Goal: Task Accomplishment & Management: Manage account settings

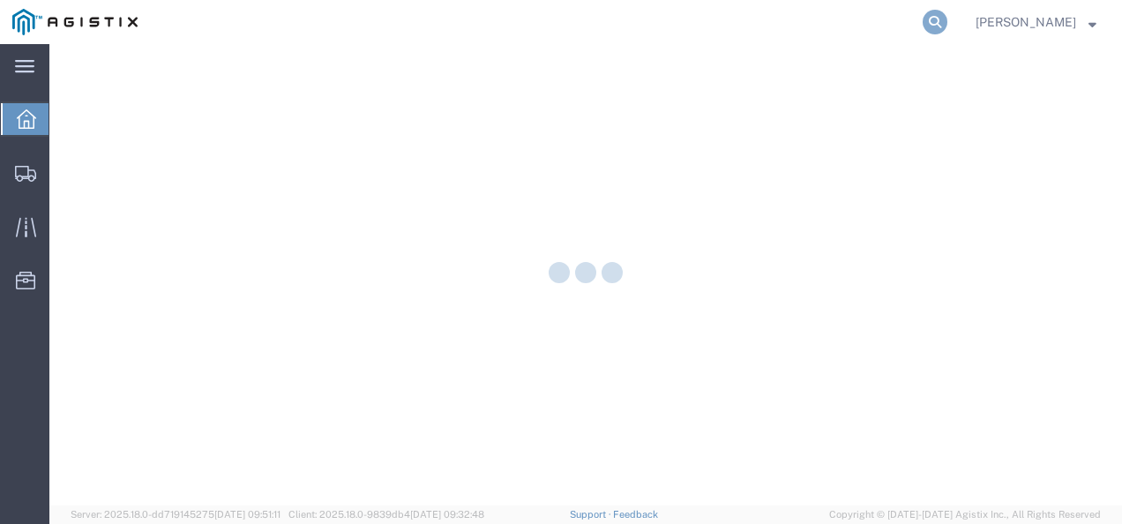
click at [947, 23] on icon at bounding box center [935, 22] width 25 height 25
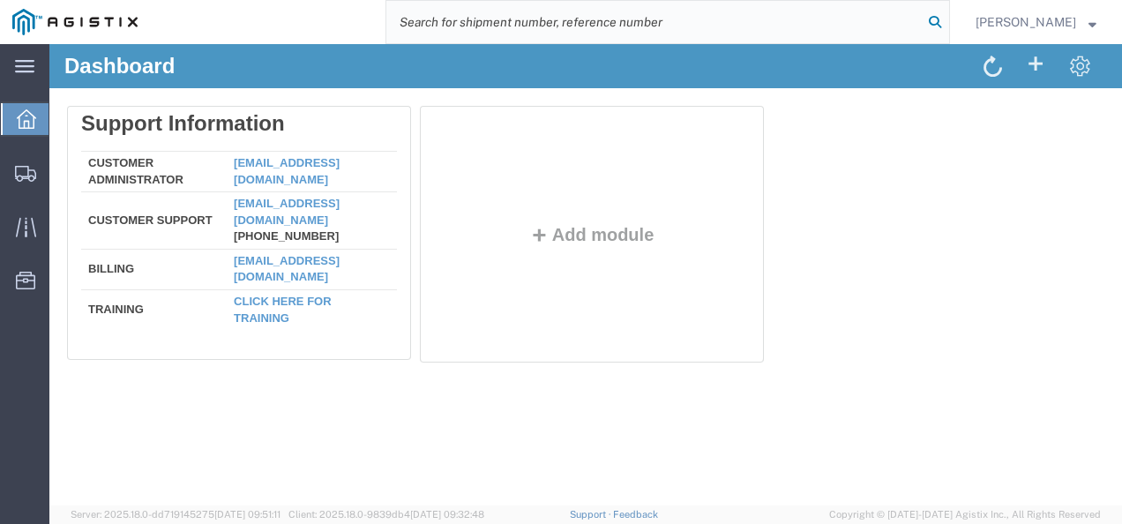
paste input "56744722"
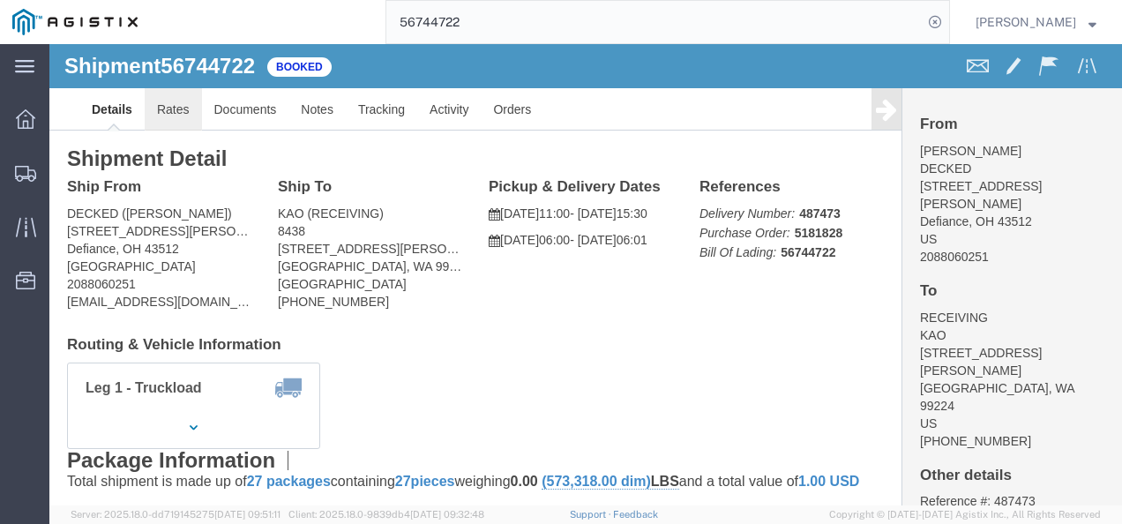
click link "Rates"
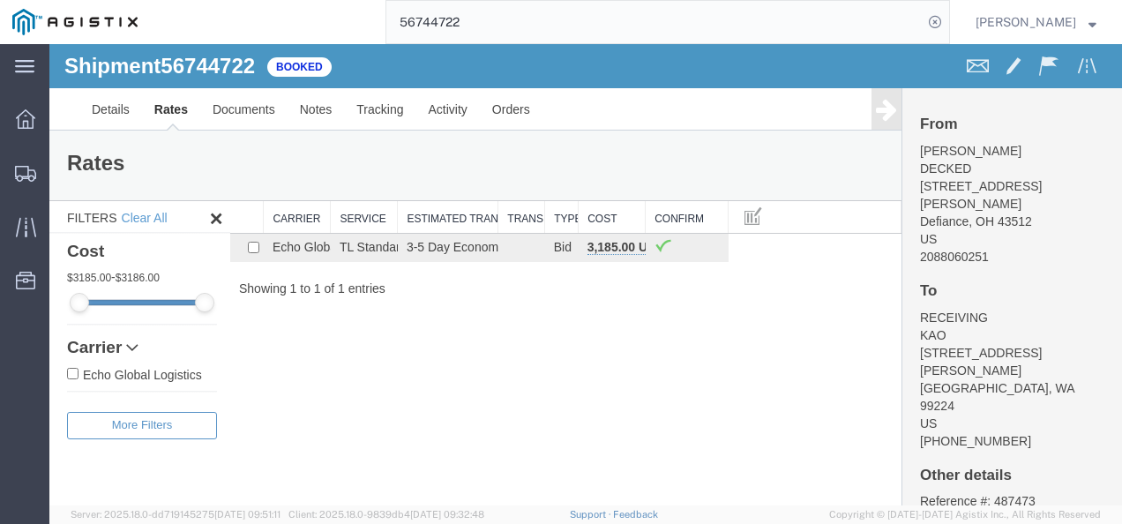
click at [589, 375] on div "Shipment 56744722 1 of 1 Booked Details Rates Documents Notes Tracking Activity…" at bounding box center [585, 274] width 1072 height 461
click at [526, 17] on input "56744722" at bounding box center [654, 22] width 536 height 42
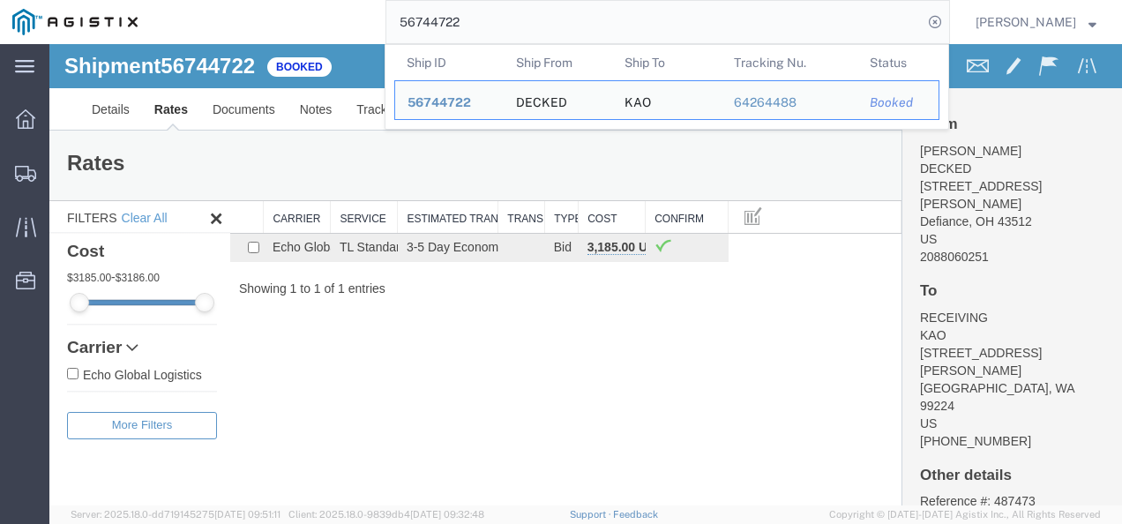
click at [526, 17] on input "56744722" at bounding box center [654, 22] width 536 height 42
paste input "14178"
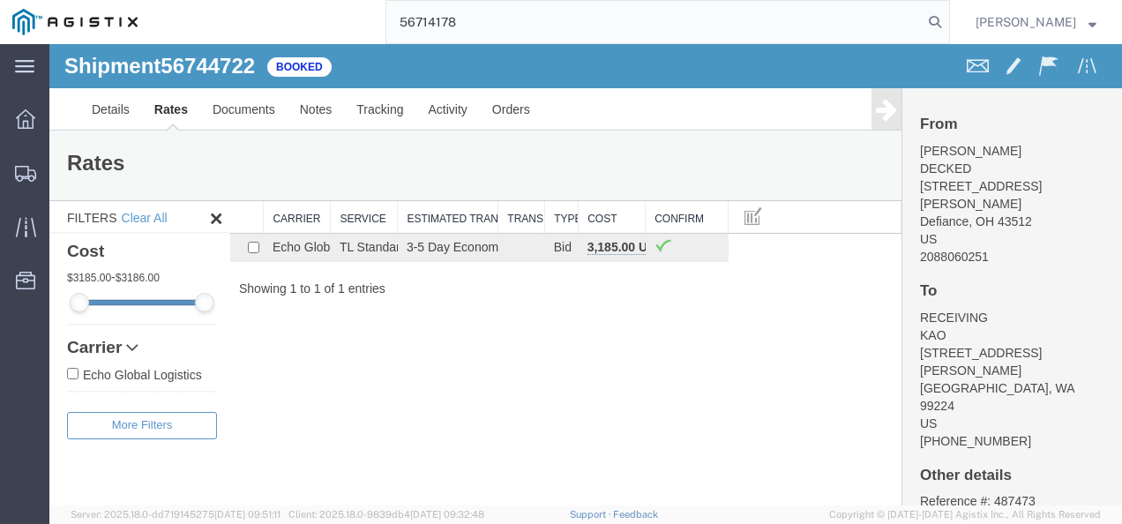
type input "56714178"
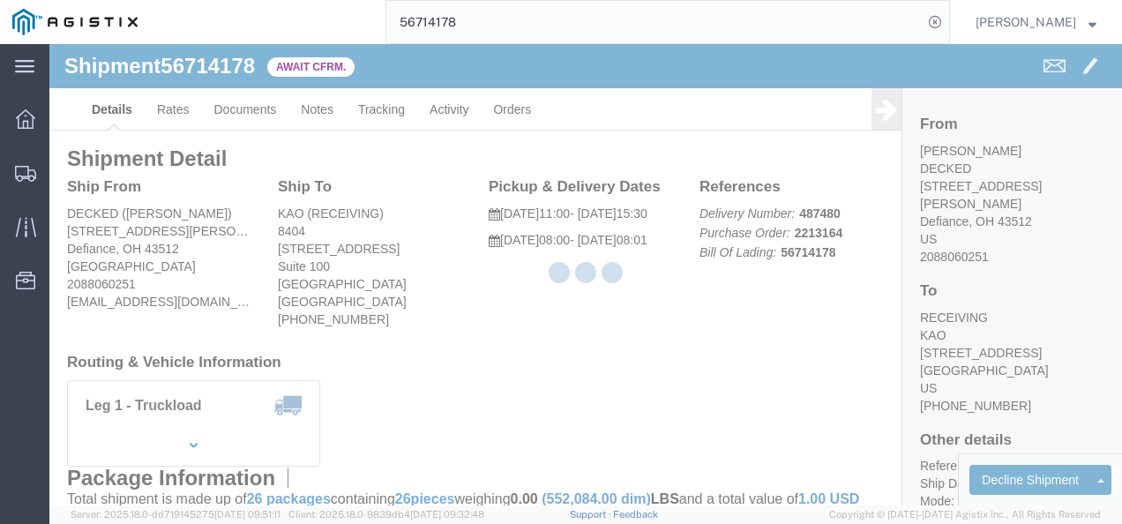
drag, startPoint x: 549, startPoint y: 280, endPoint x: 483, endPoint y: 287, distance: 65.6
click div "Ship From DECKED (Ashley Schwarzman) 25401 Elliot Rd Defiance, OH 43512 United …"
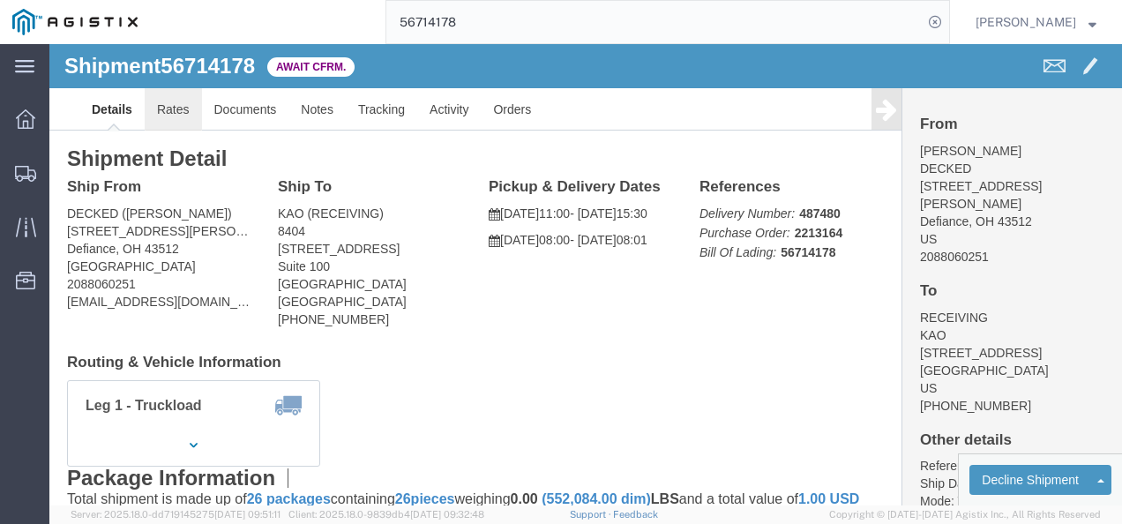
click link "Rates"
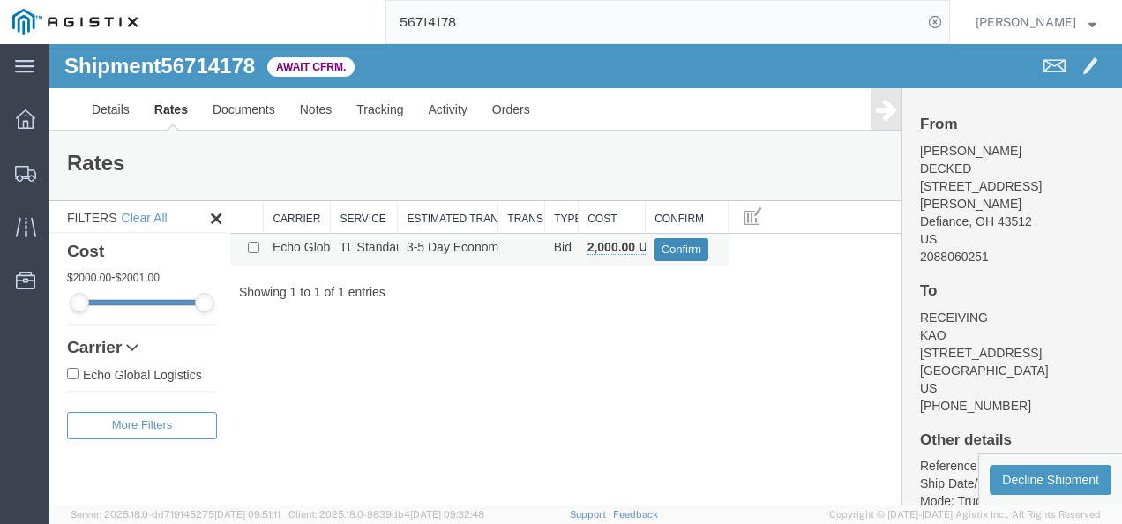
click at [665, 247] on button "Confirm" at bounding box center [681, 249] width 55 height 23
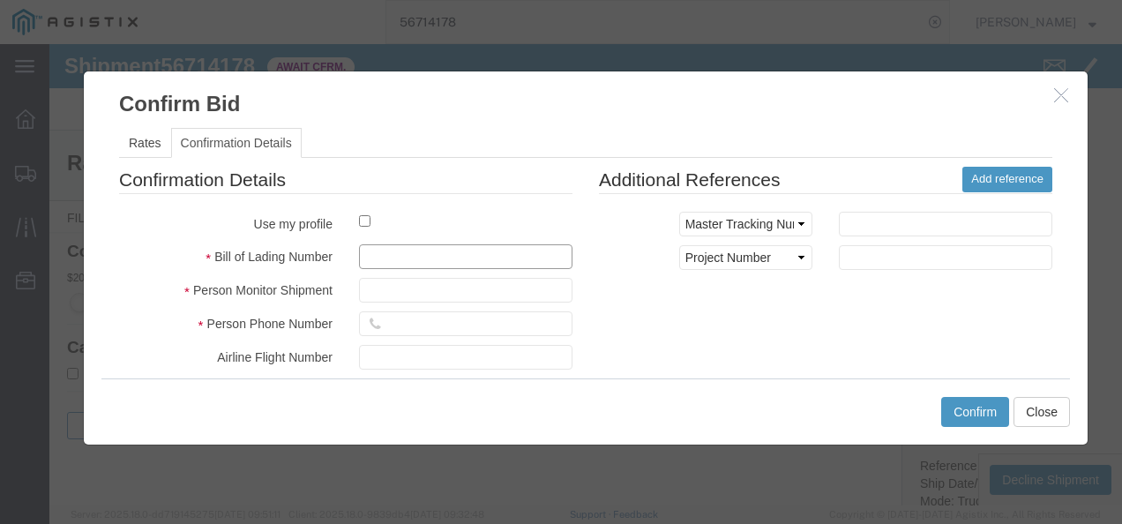
click at [459, 260] on input "text" at bounding box center [465, 256] width 213 height 25
type input "2817368687687"
type input "8621873621873"
type input "6218731376"
click at [777, 360] on div "Confirmation Details Use my profile Bill of Lading Number 2817368687687 Person …" at bounding box center [586, 373] width 960 height 413
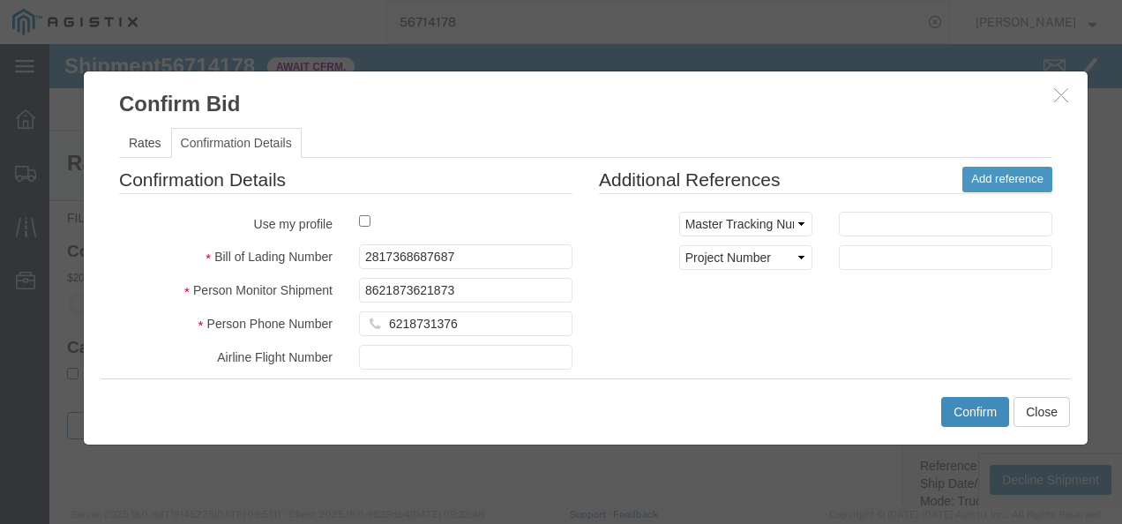
click at [990, 425] on div "Confirm Close" at bounding box center [585, 411] width 968 height 66
click at [987, 418] on button "Confirm" at bounding box center [975, 412] width 68 height 30
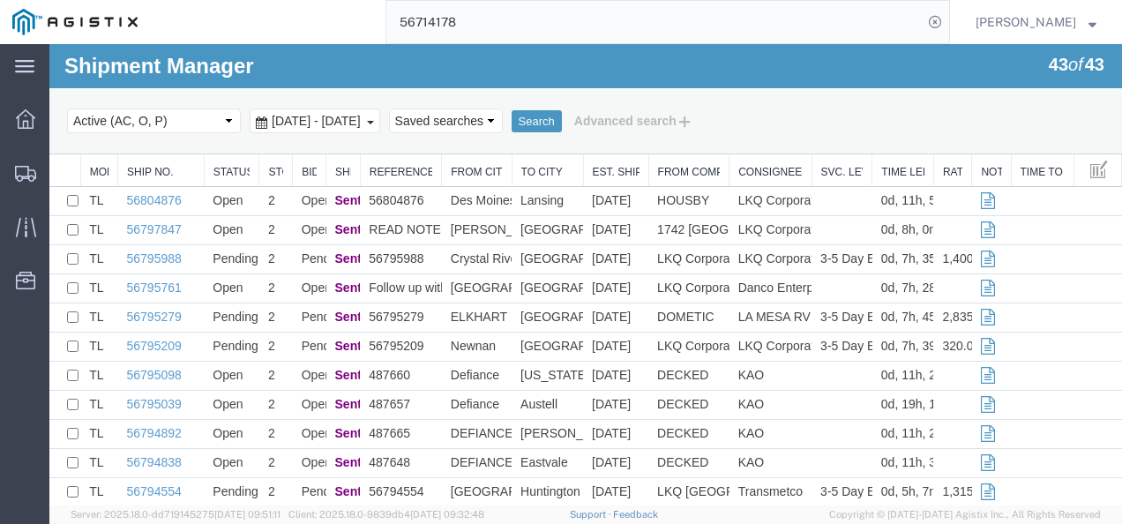
click at [549, 16] on input "56714178" at bounding box center [654, 22] width 536 height 42
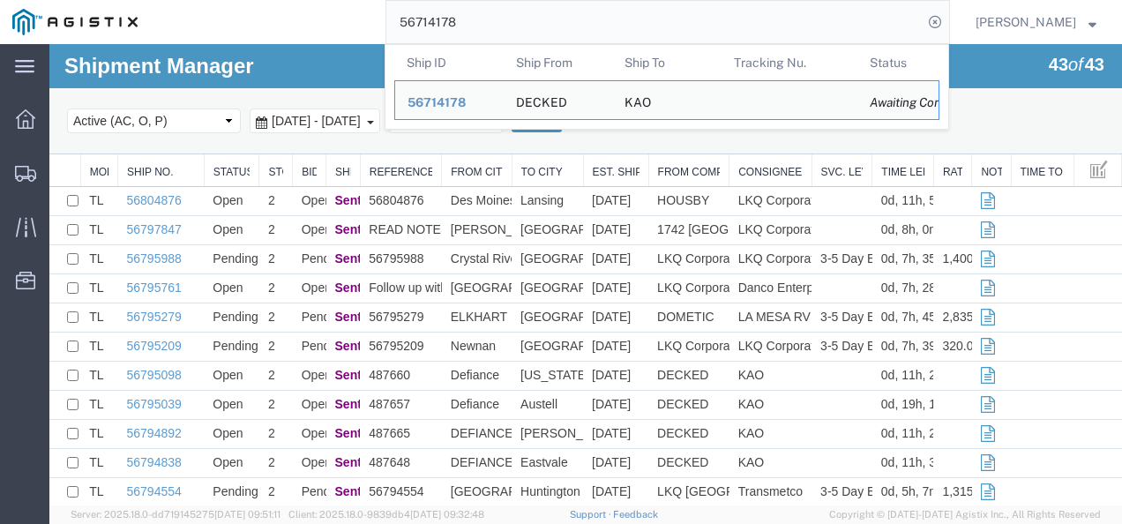
click at [549, 16] on input "56714178" at bounding box center [654, 22] width 536 height 42
paste input "95279"
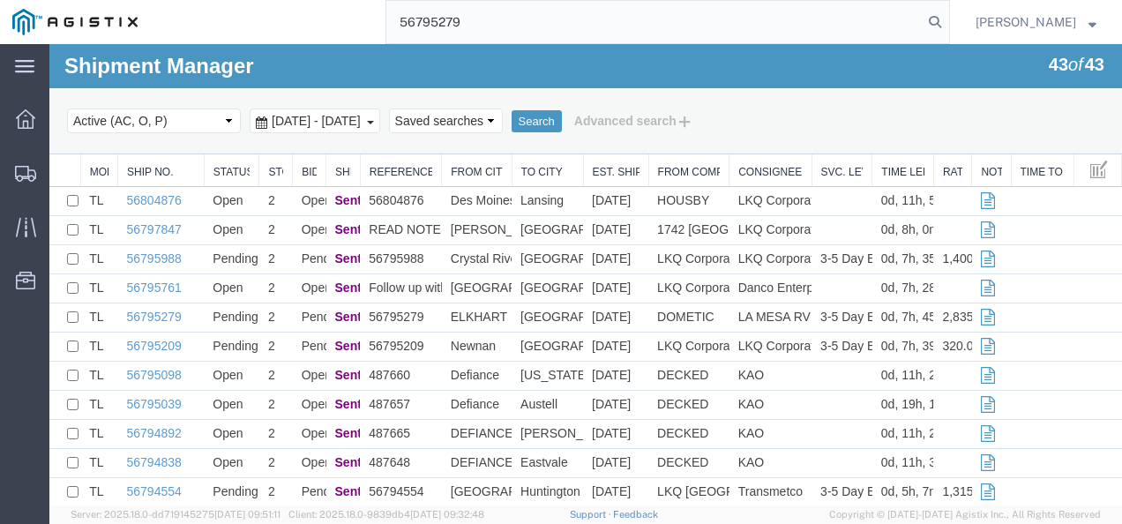
type input "56795279"
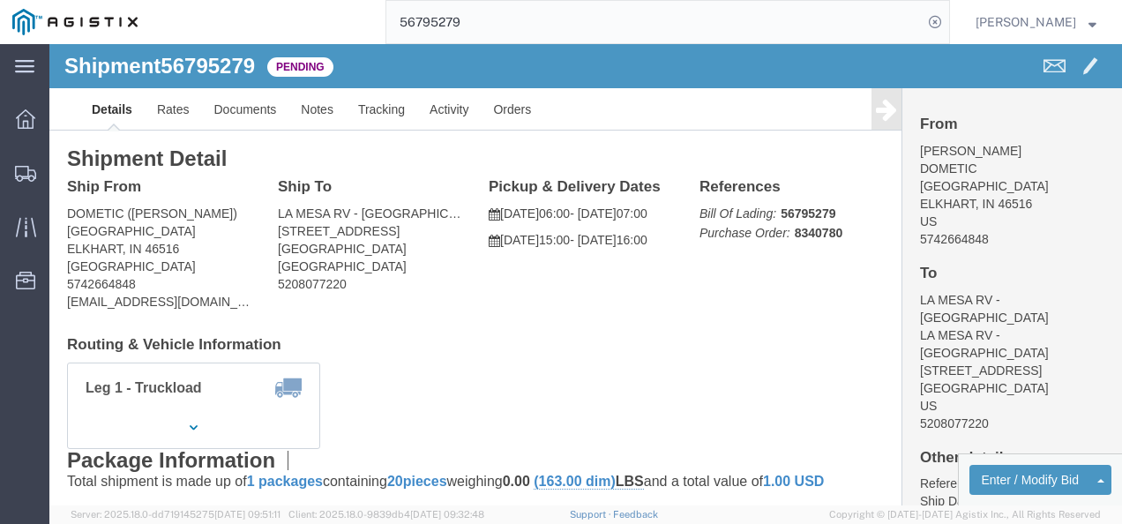
click h4 "Routing & Vehicle Information"
click div "Shipment Detail Ship From DOMETIC (LEIGH NOBLE) 2320 INDUSTRIAL PARKWAY ELKHART…"
click link "Rates"
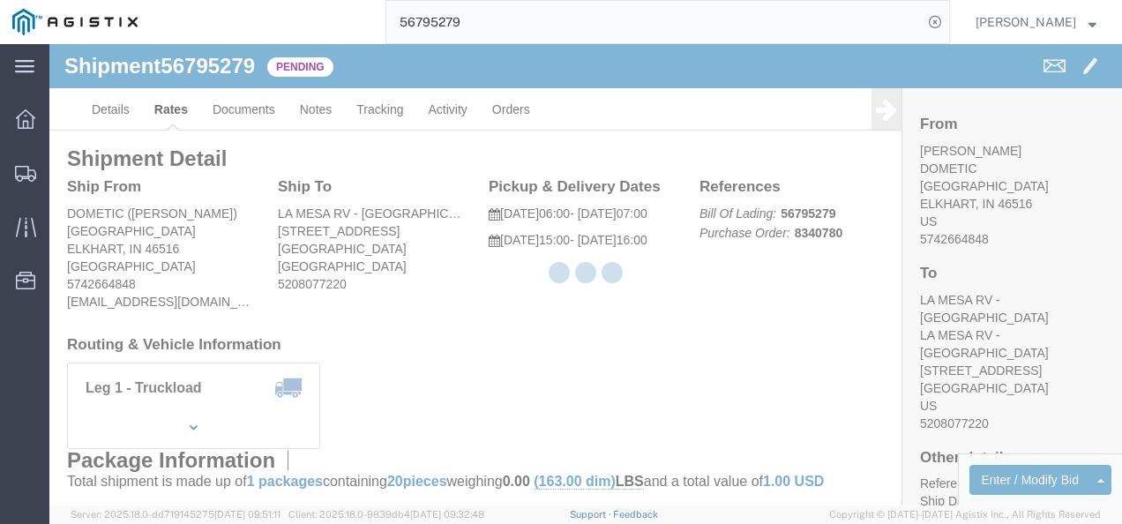
click at [593, 321] on div at bounding box center [585, 274] width 1072 height 461
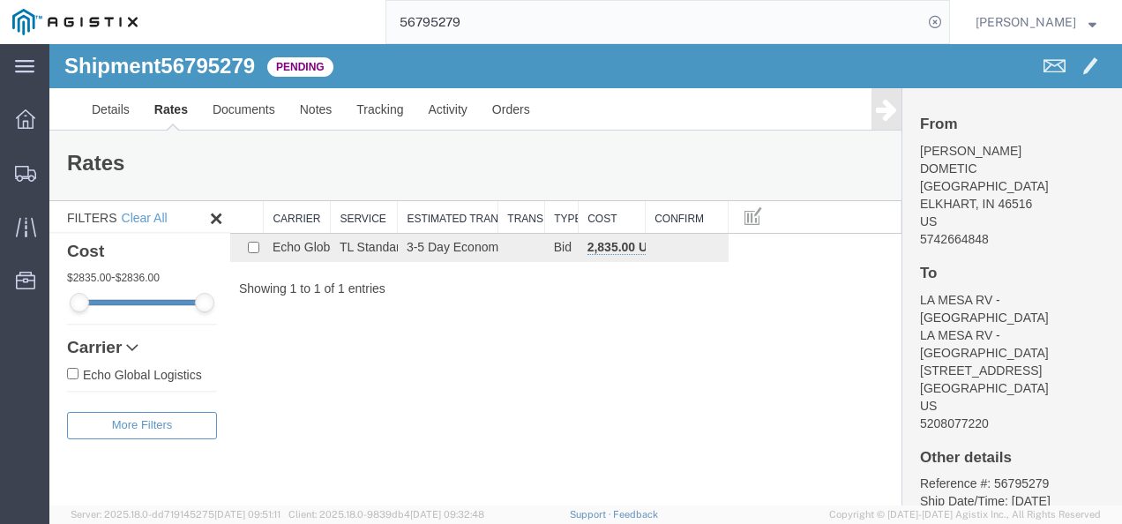
click at [625, 322] on div "Shipment 56795279 1 of 1 Pending Details Rates Documents Notes Tracking Activit…" at bounding box center [585, 274] width 1072 height 461
click at [94, 116] on link "Details" at bounding box center [110, 109] width 63 height 42
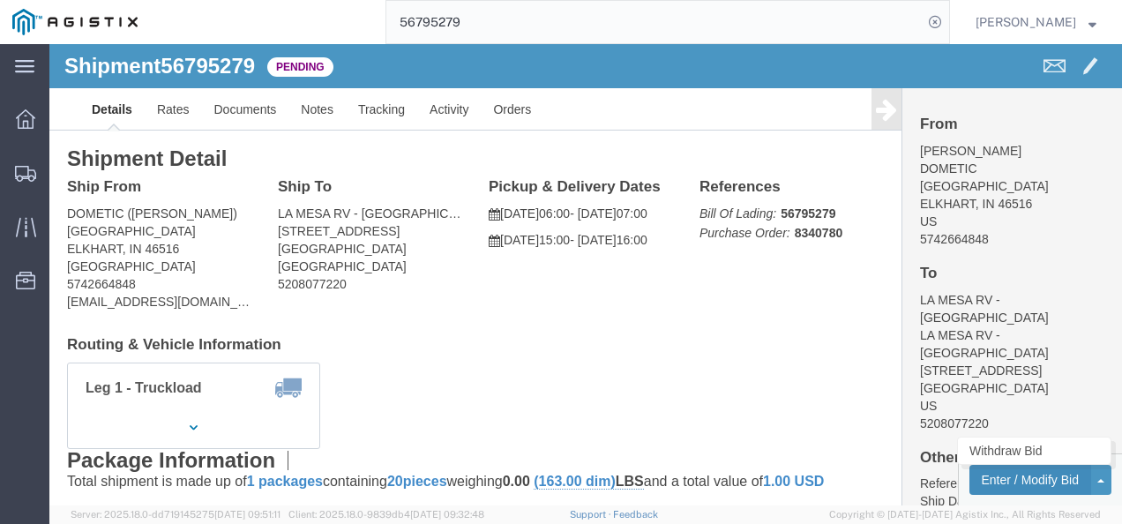
click button "Enter / Modify Bid"
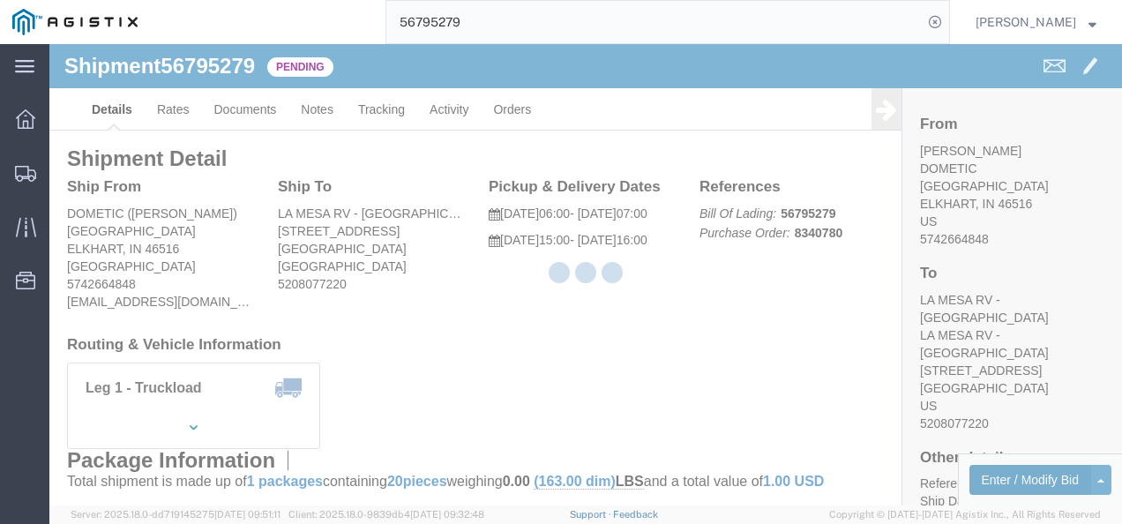
select select "4622"
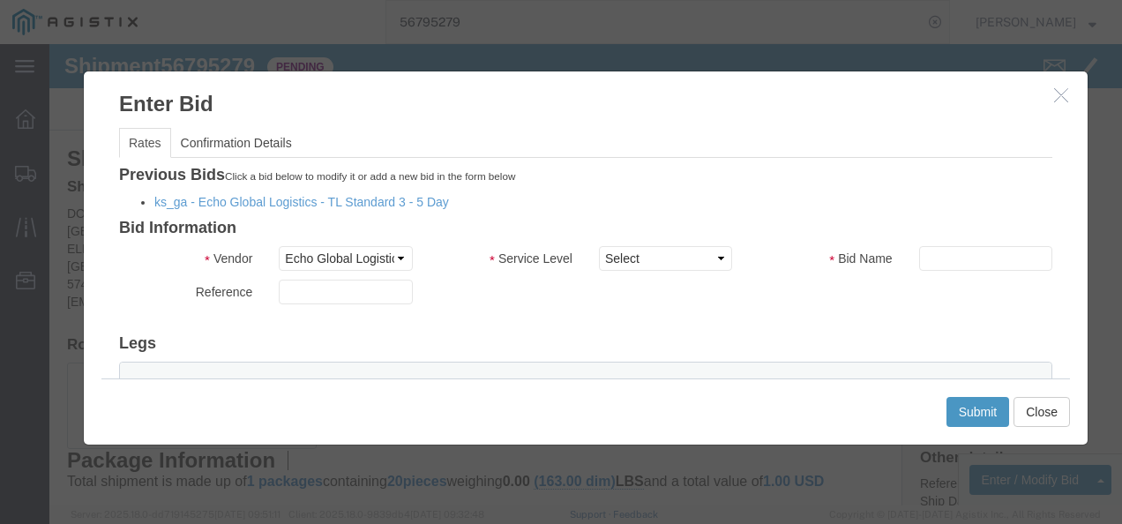
click div "Previous Bids Click a bid below to modify it or add a new bid in the form below…"
click link "ks_ga - Echo Global Logistics - TL Standard 3 - 5 Day"
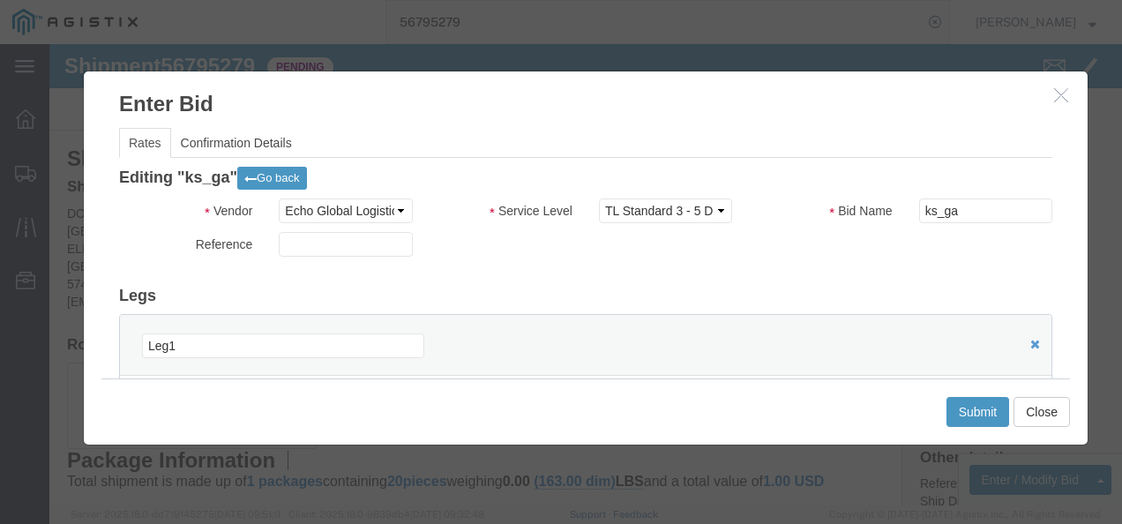
scroll to position [265, 0]
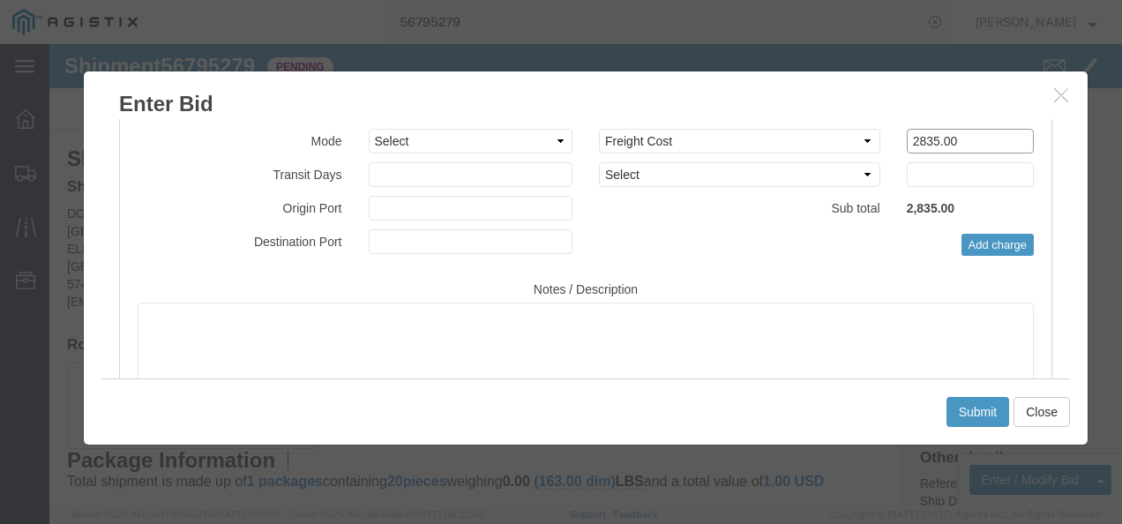
drag, startPoint x: 912, startPoint y: 93, endPoint x: 572, endPoint y: 90, distance: 340.5
click div "Select 2 Day Service 3 Axle Winch Truck 3 to 5 Day Service 96L Domestic Flat Ra…"
type input "2575"
click button "Submit"
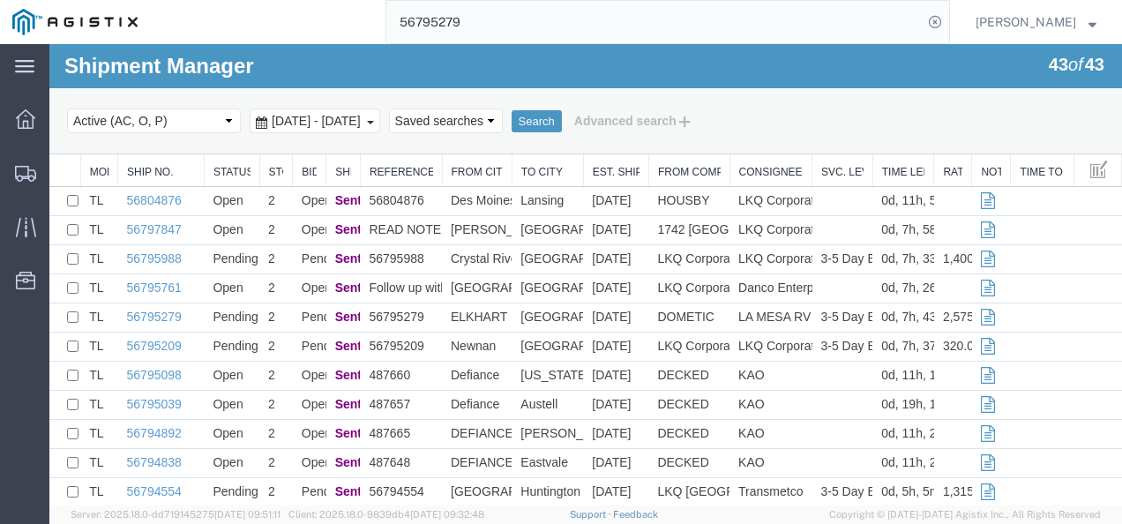
click at [494, 19] on input "56795279" at bounding box center [654, 22] width 536 height 42
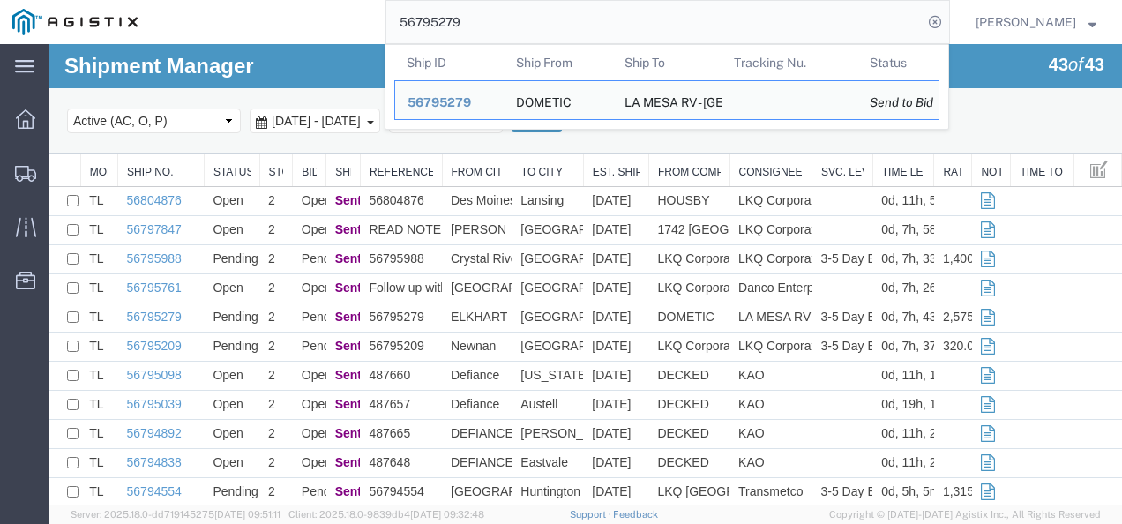
paste input "03"
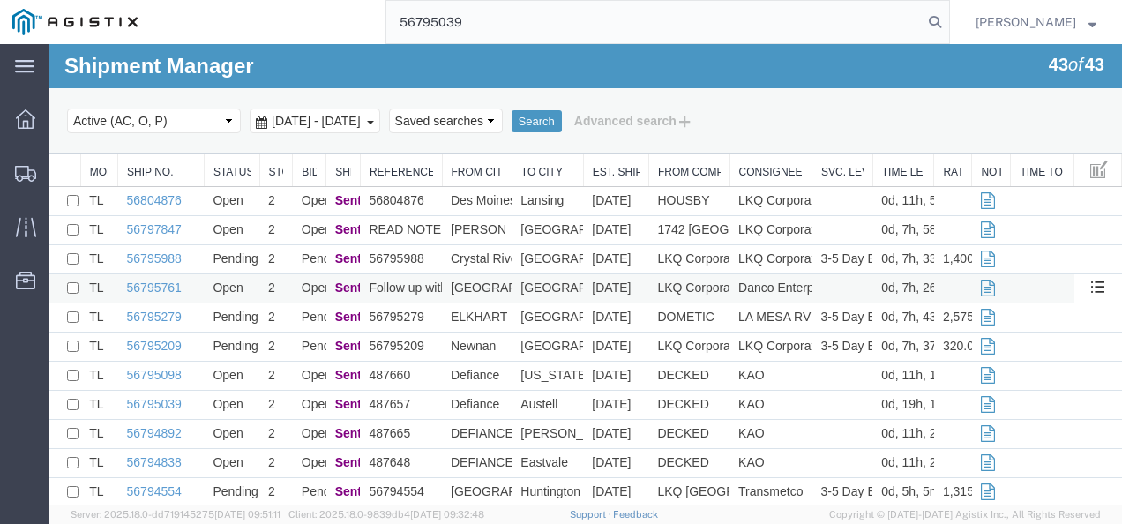
type input "56795039"
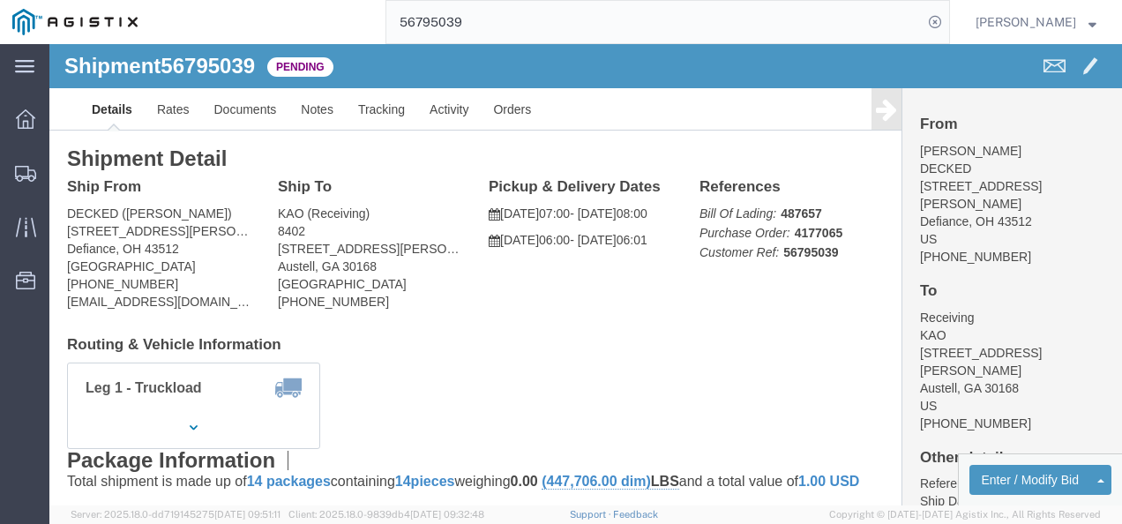
click div "Leg 1 - Truckload Vehicle 1: Standard Dry Van (53 Feet) Number of trucks: 1"
click link "Rates"
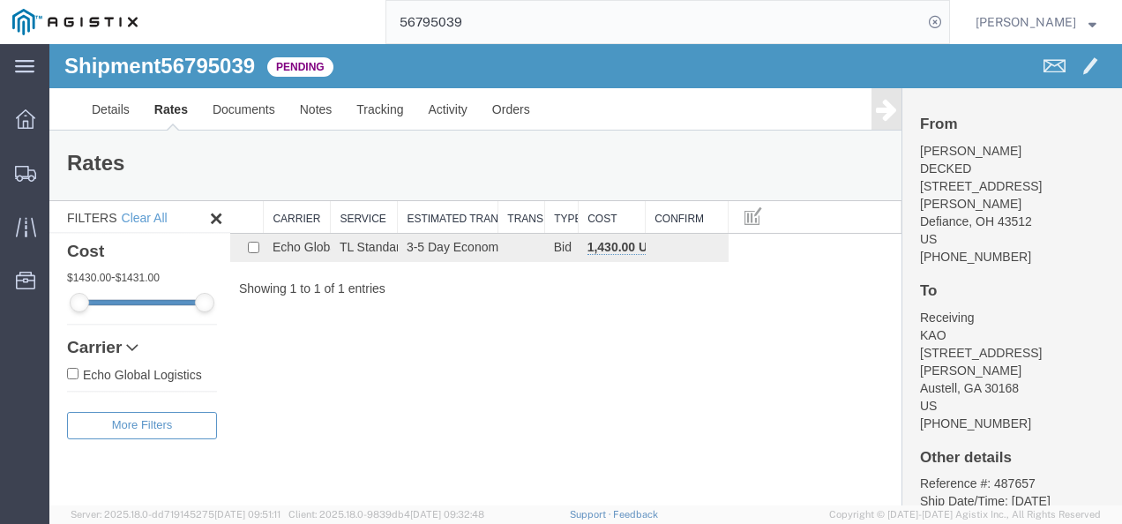
click at [630, 351] on div "Shipment 56795039 1 of 1 Pending Details Rates Documents Notes Tracking Activit…" at bounding box center [585, 274] width 1072 height 461
click at [108, 113] on link "Details" at bounding box center [110, 109] width 63 height 42
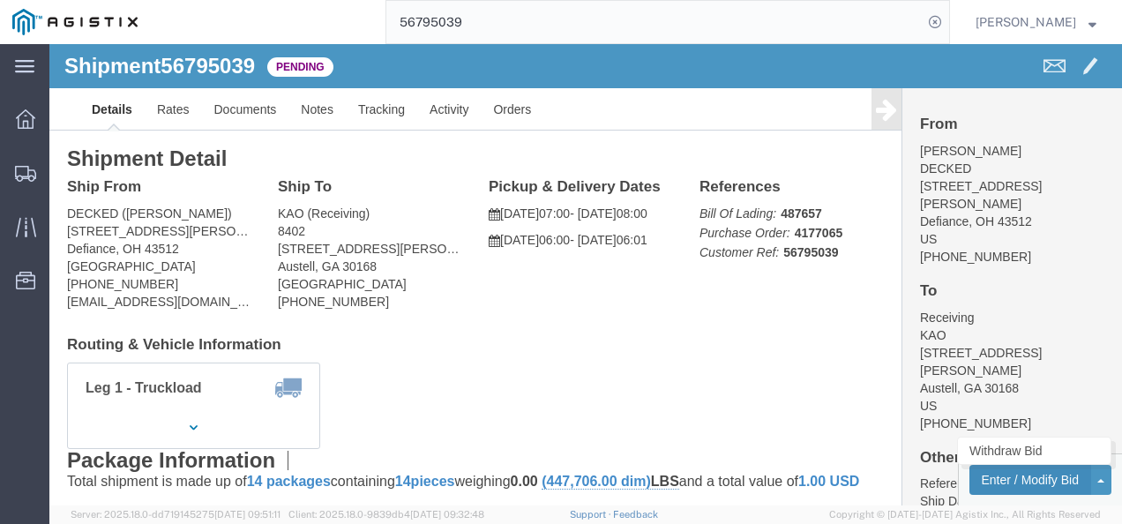
click button "Enter / Modify Bid"
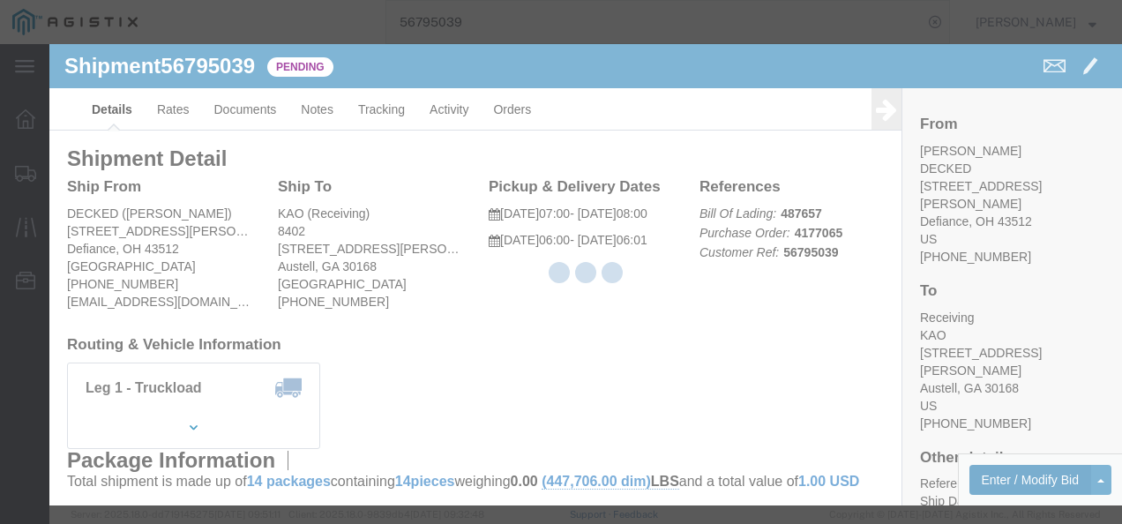
select select "4622"
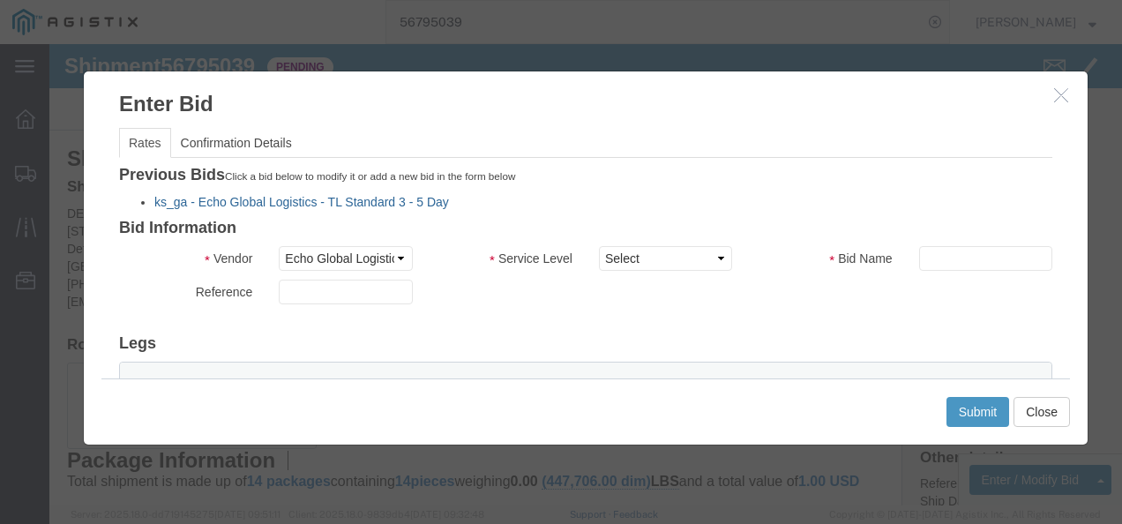
click link "ks_ga - Echo Global Logistics - TL Standard 3 - 5 Day"
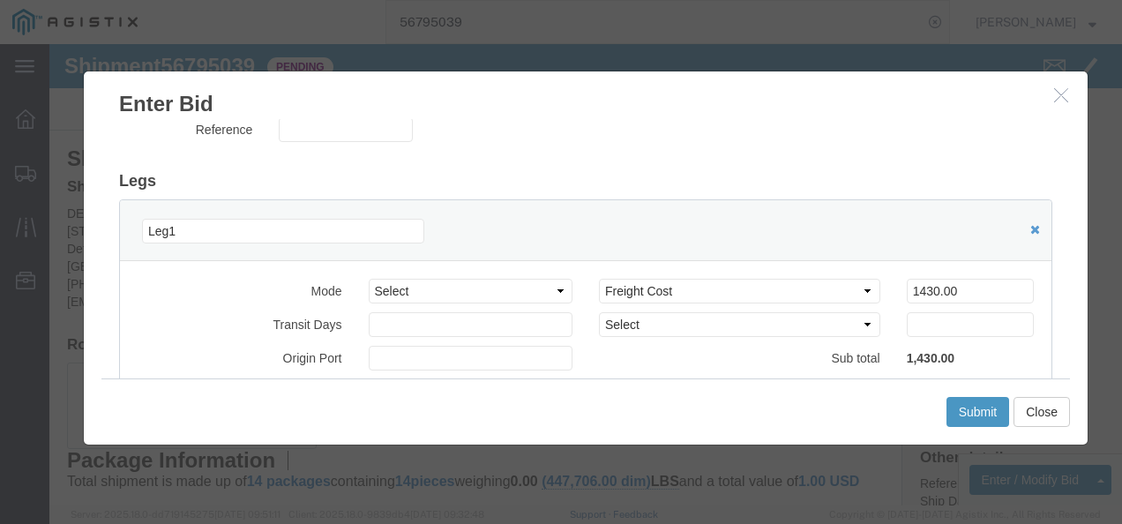
scroll to position [176, 0]
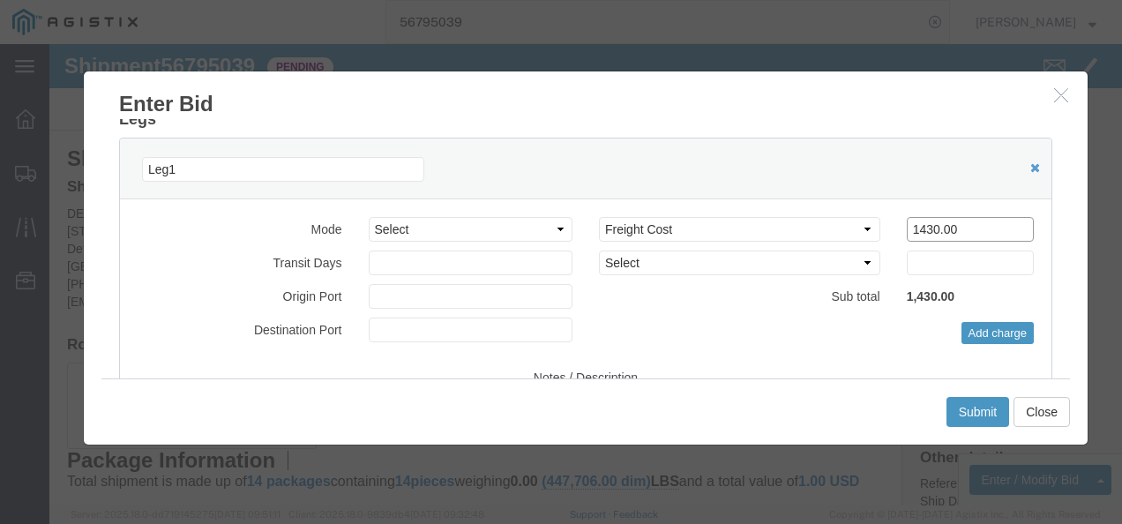
drag, startPoint x: 908, startPoint y: 173, endPoint x: 691, endPoint y: 168, distance: 217.0
click div "Mode Select Air Less than Truckload Multi-Leg Ocean Freight Rail Small Parcel T…"
type input "1400"
click button "Submit"
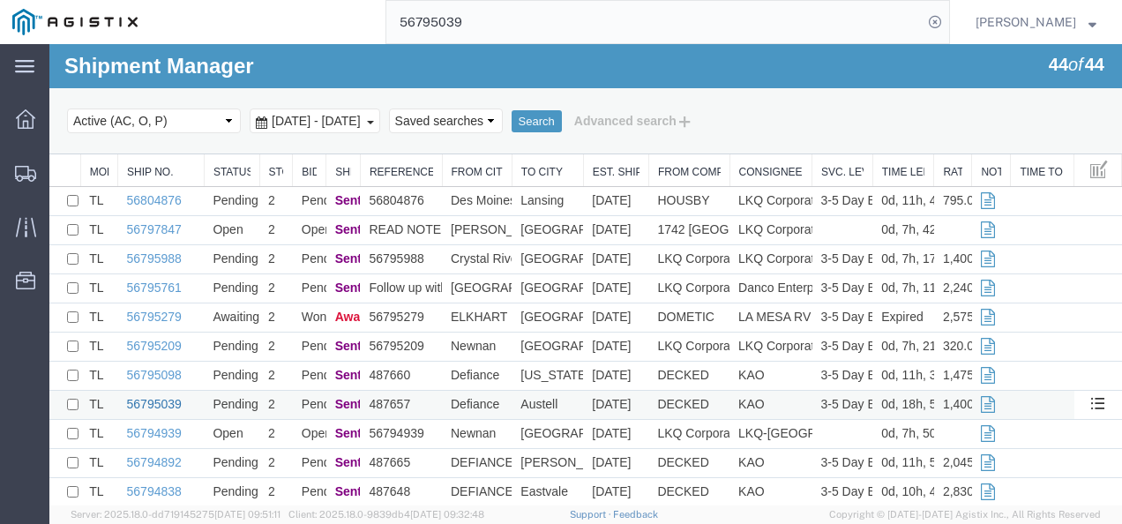
click at [146, 405] on link "56795039" at bounding box center [154, 404] width 55 height 14
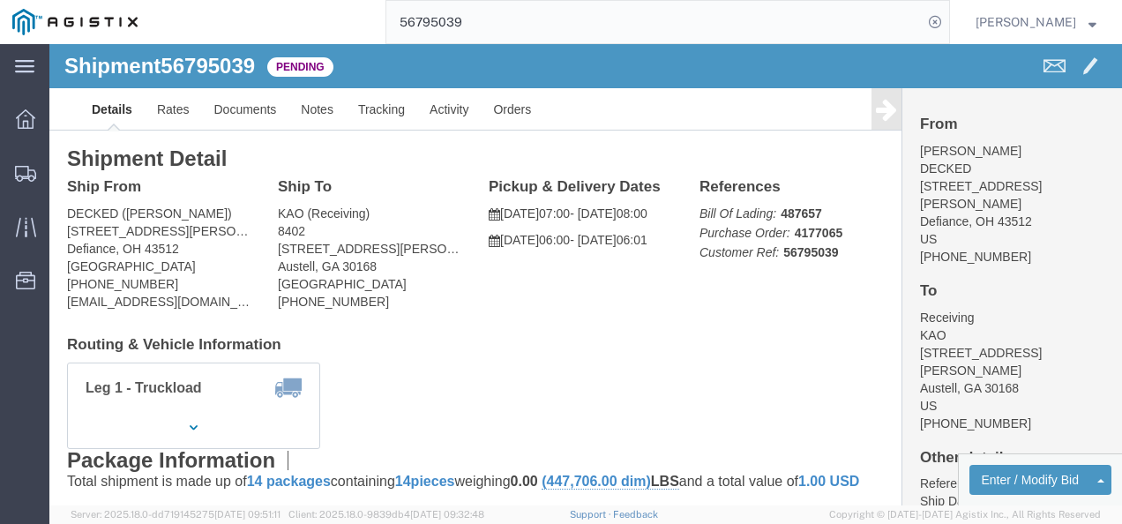
click h4 "Routing & Vehicle Information"
click div "Ship To KAO (Receiving) 8402 600 Hartman Industrial Ct. Austell, GA 30168 Unite…"
click span "56795039"
copy span "56795039"
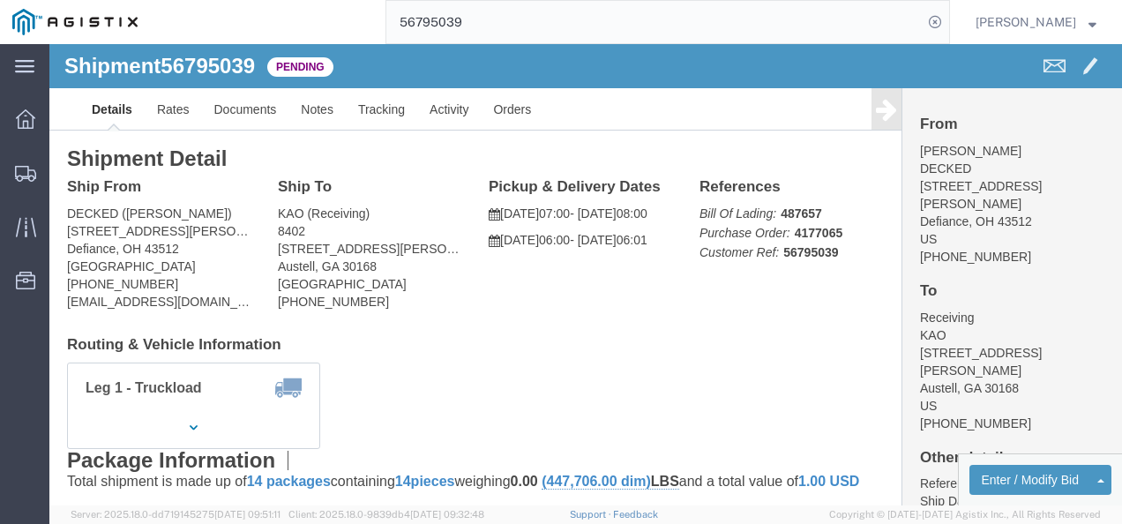
drag, startPoint x: 592, startPoint y: 226, endPoint x: 598, endPoint y: 247, distance: 22.0
click p "09/16/2025 06:00 - 09/16/2025 06:01"
drag, startPoint x: 464, startPoint y: 310, endPoint x: 457, endPoint y: 300, distance: 12.7
click div "Shipment Detail Ship From DECKED (Ashley Schwarzman) 25401 Elliott Rd. Defiance…"
click button "Enter / Modify Bid"
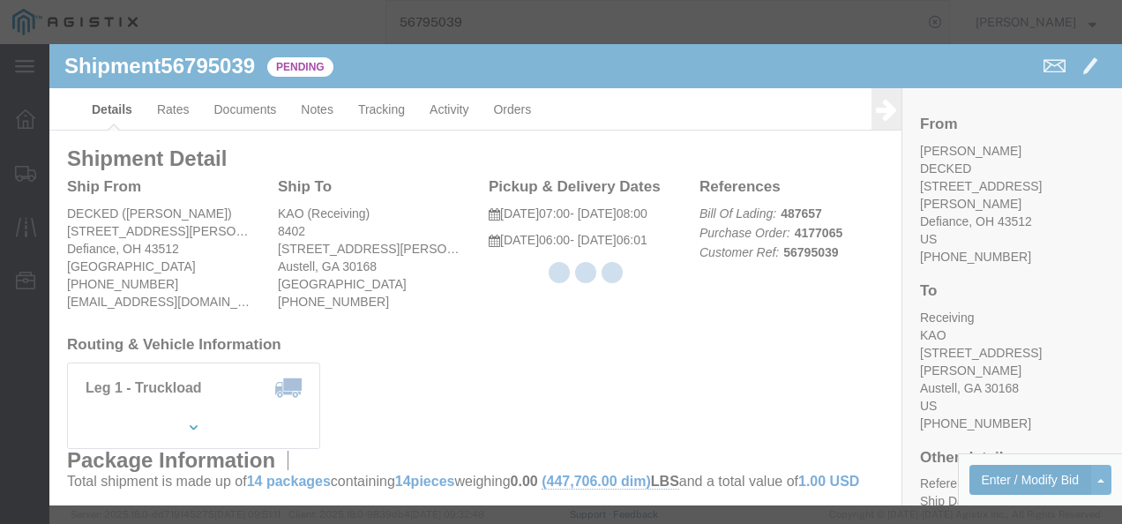
select select "4622"
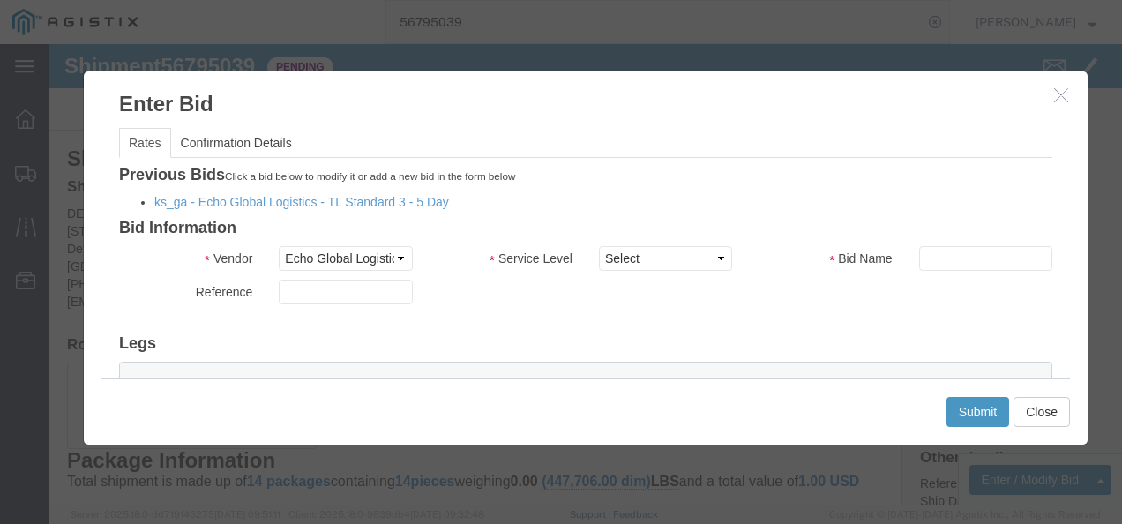
click div "Previous Bids Click a bid below to modify it or add a new bid in the form below…"
click link "ks_ga - Echo Global Logistics - TL Standard 3 - 5 Day"
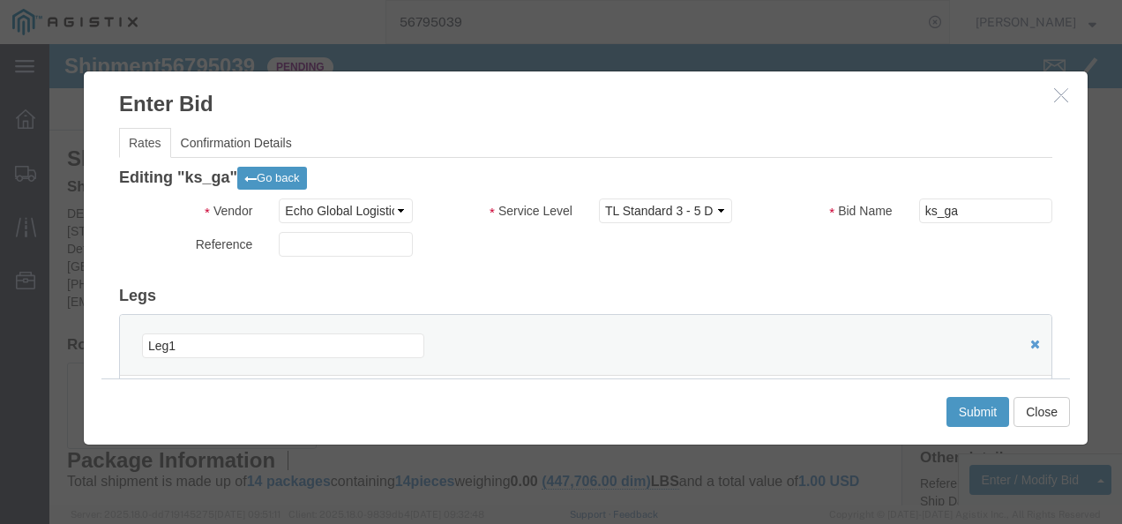
scroll to position [176, 0]
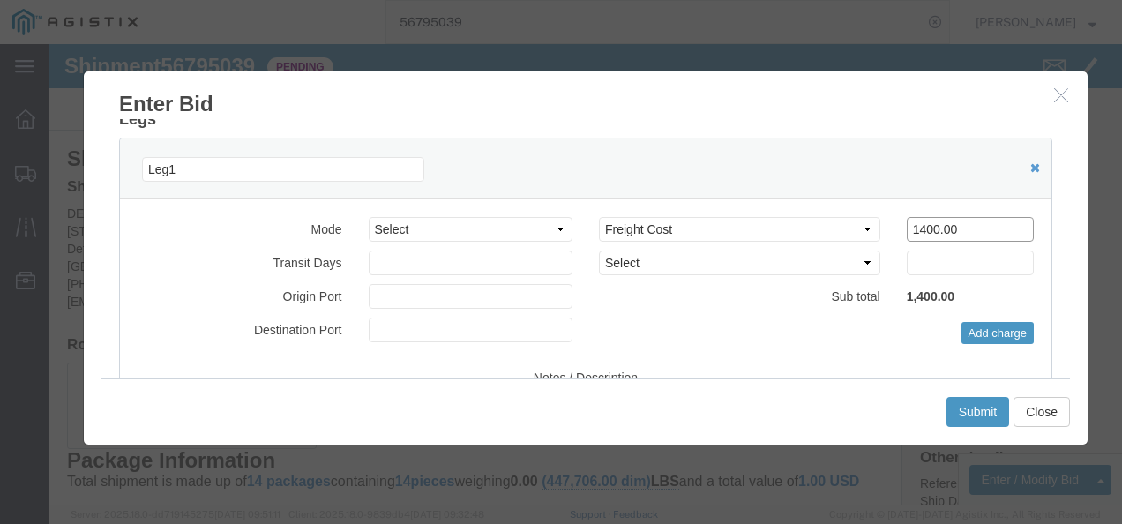
drag, startPoint x: 903, startPoint y: 187, endPoint x: 593, endPoint y: 175, distance: 310.7
click div "Select 2 Day Service 3 Axle Winch Truck 3 to 5 Day Service 96L Domestic Flat Ra…"
type input "1280"
click button "Submit"
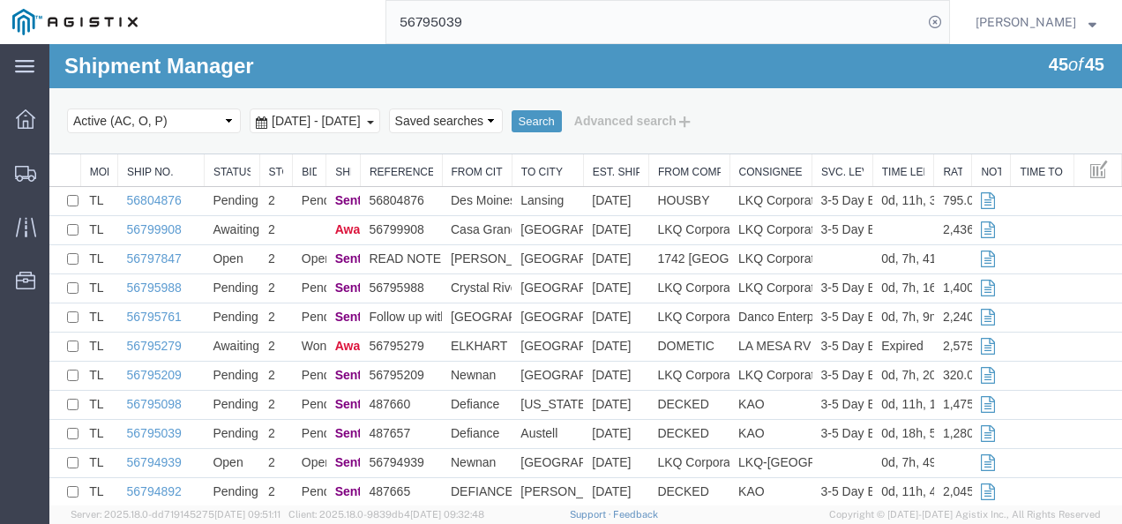
click at [549, 5] on input "56795039" at bounding box center [654, 22] width 536 height 42
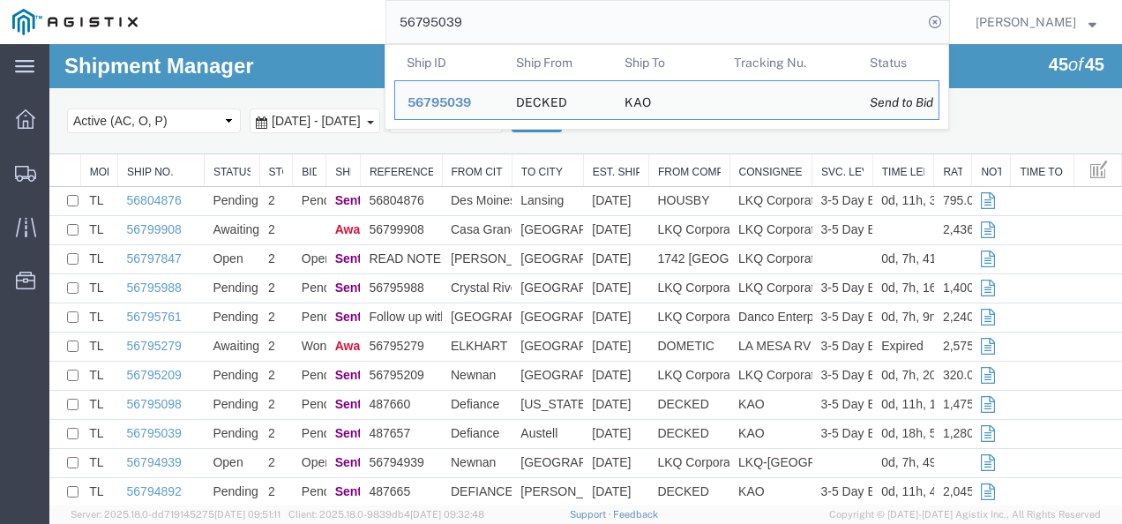
drag, startPoint x: 549, startPoint y: 5, endPoint x: 527, endPoint y: 17, distance: 24.9
click at [527, 17] on input "56795039" at bounding box center [654, 22] width 536 height 42
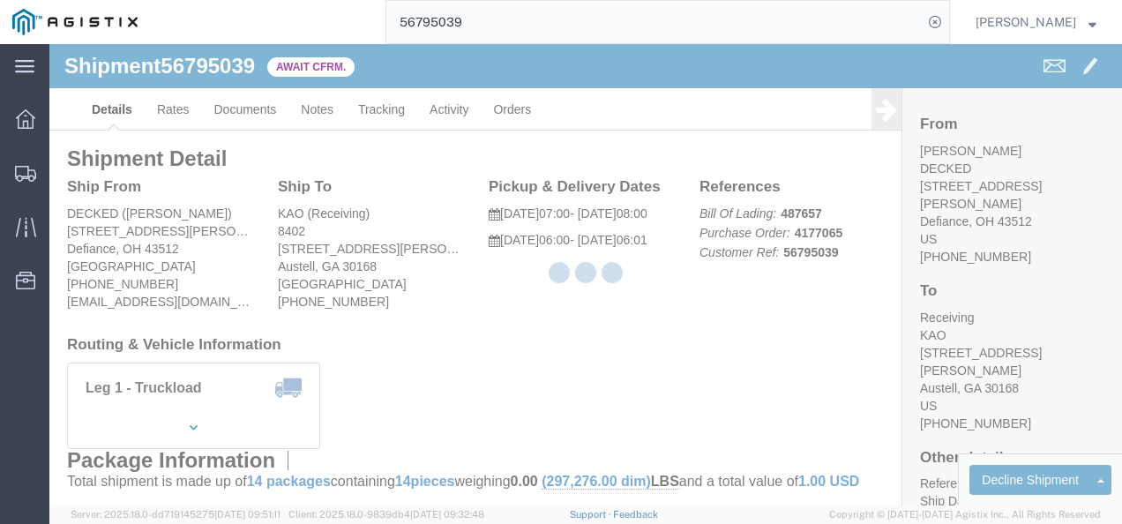
click at [473, 325] on div at bounding box center [585, 274] width 1072 height 461
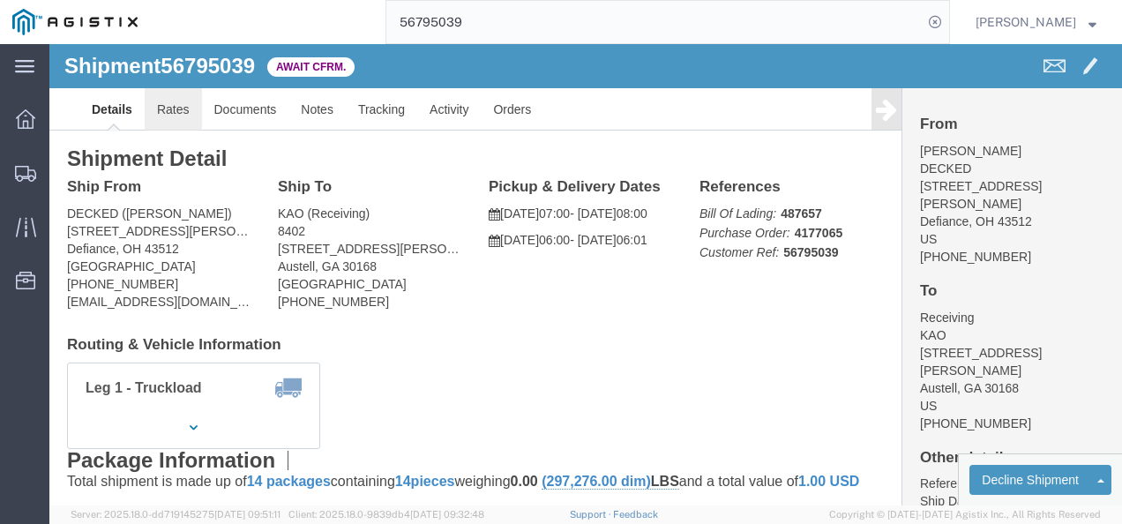
click link "Rates"
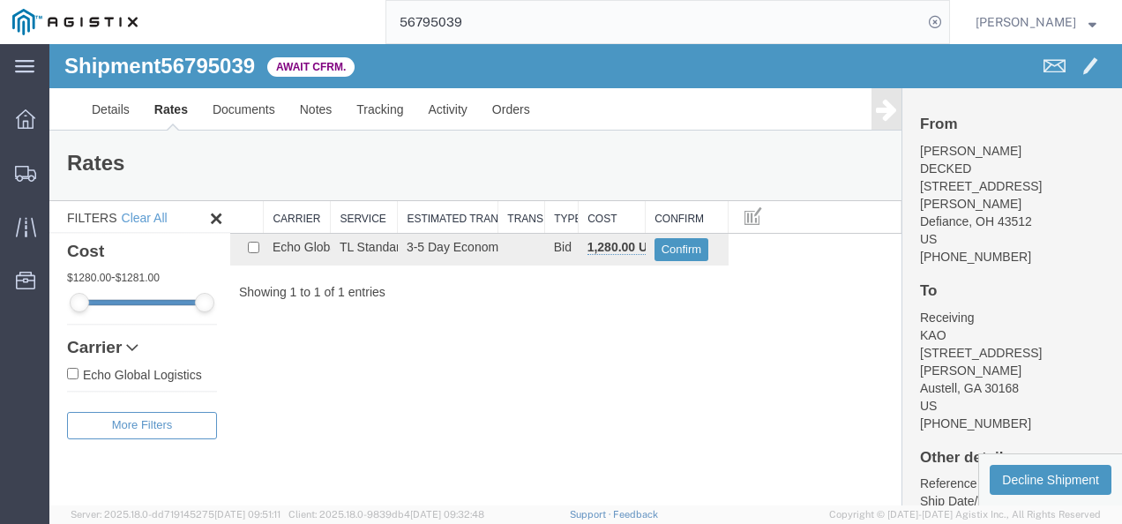
click at [522, 368] on div "Shipment 56795039 1 of 1 Await Cfrm. Details Rates Documents Notes Tracking Act…" at bounding box center [585, 274] width 1072 height 461
click at [214, 65] on span "56795039" at bounding box center [208, 66] width 94 height 24
click at [116, 99] on link "Details" at bounding box center [110, 109] width 63 height 42
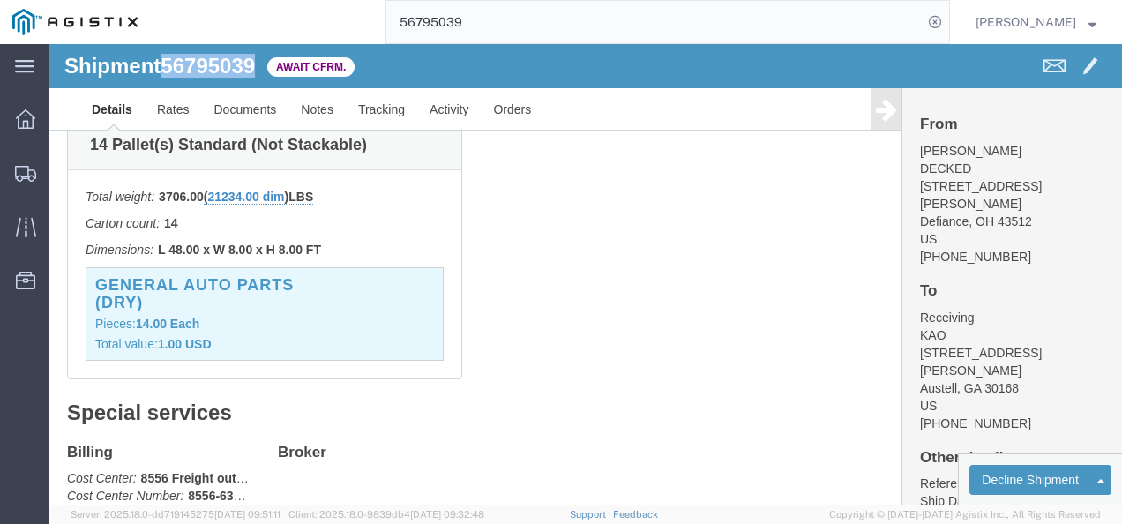
scroll to position [176, 0]
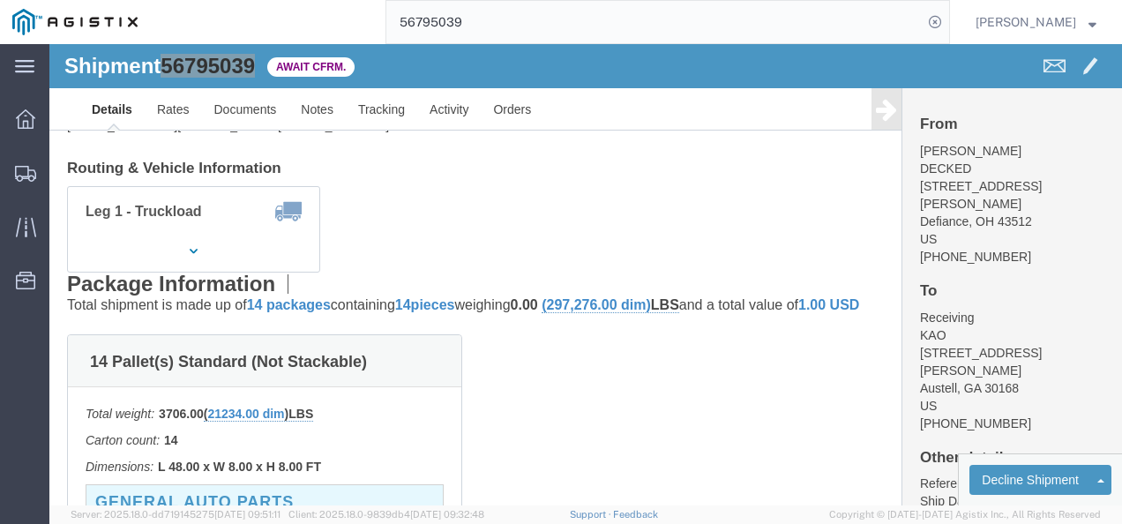
drag, startPoint x: 623, startPoint y: 24, endPoint x: 584, endPoint y: 26, distance: 38.8
click at [589, 26] on input "56795039" at bounding box center [654, 22] width 536 height 42
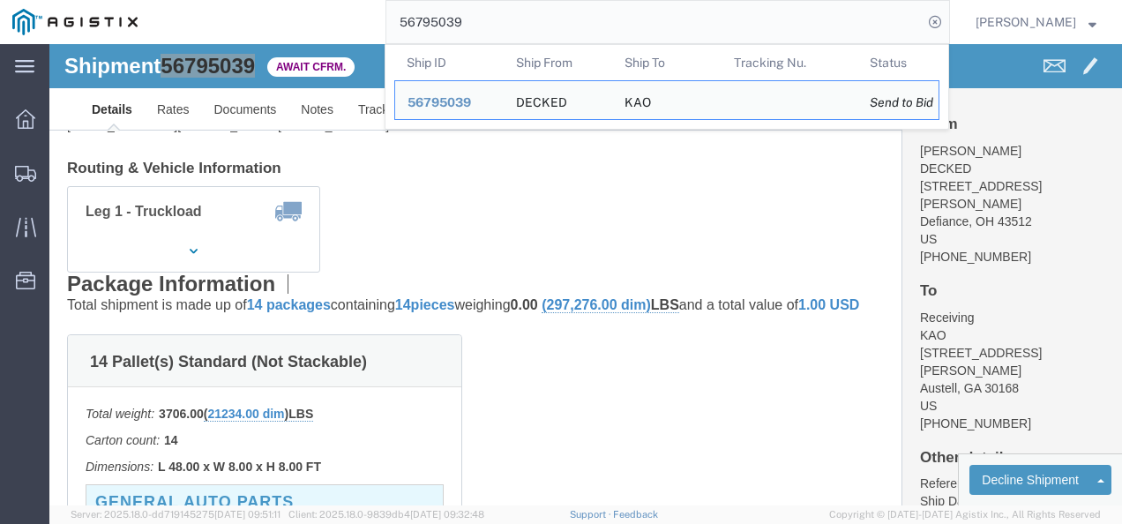
click at [589, 26] on input "56795039" at bounding box center [654, 22] width 536 height 42
paste input "14024"
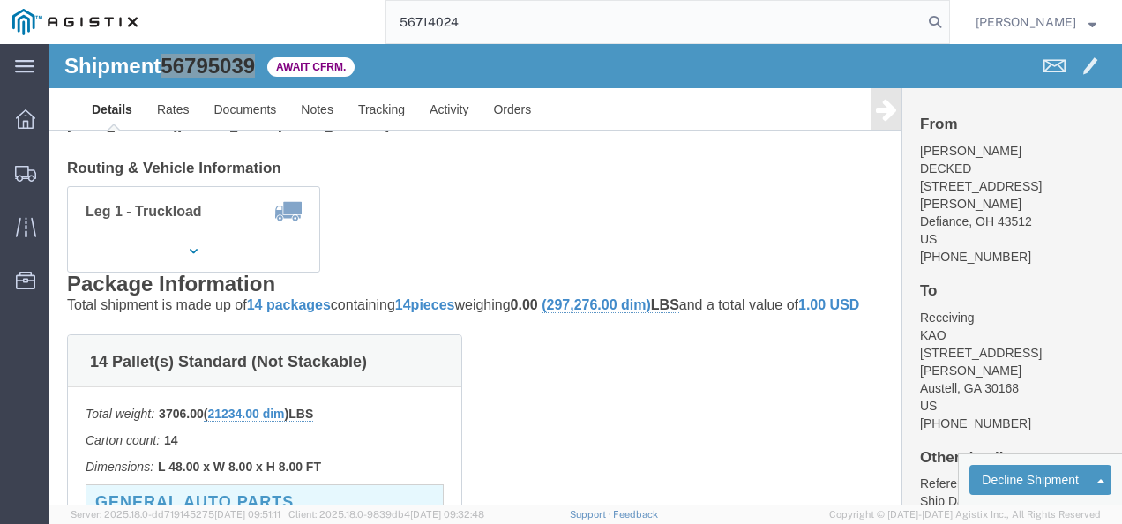
type input "56714024"
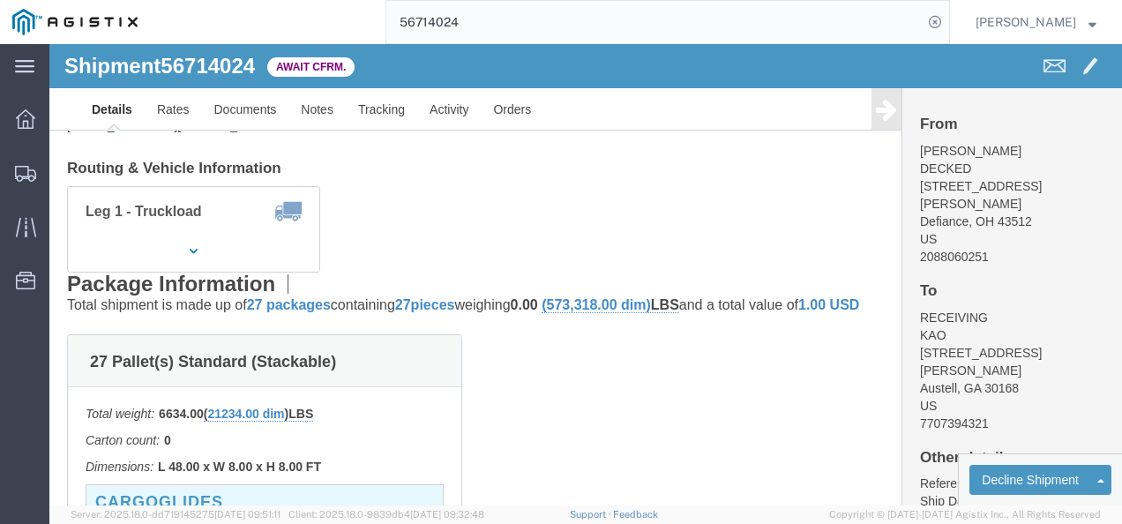
click div "Leg 1 - Truckload Vehicle 1: Standard Dry Van (53 Feet) Number of trucks: 1"
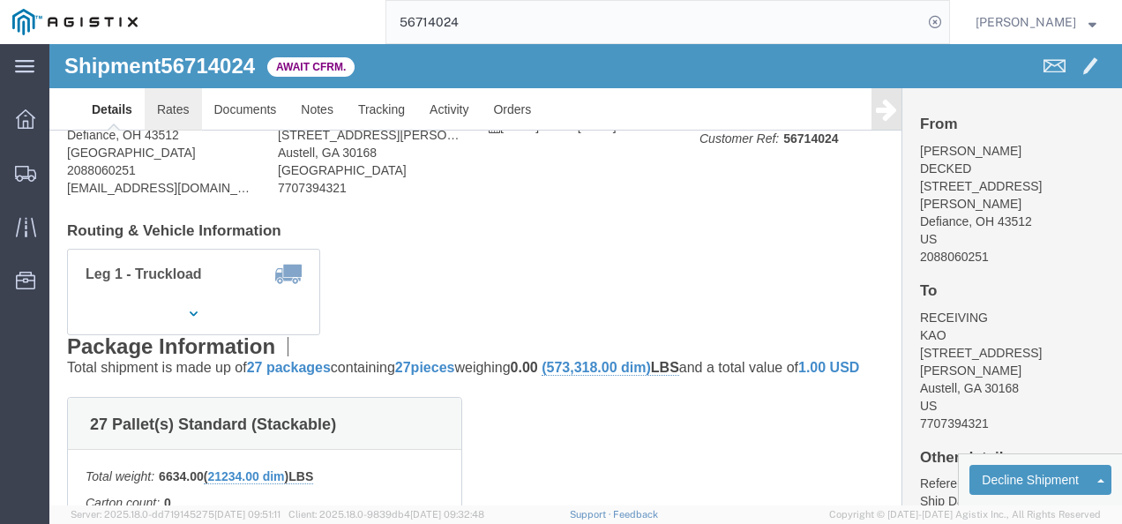
scroll to position [88, 0]
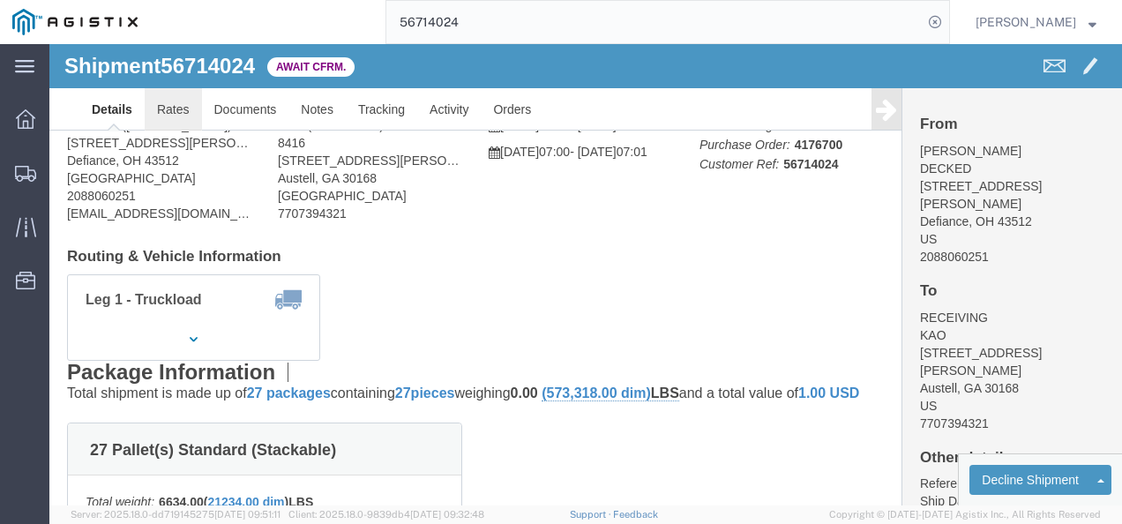
click link "Rates"
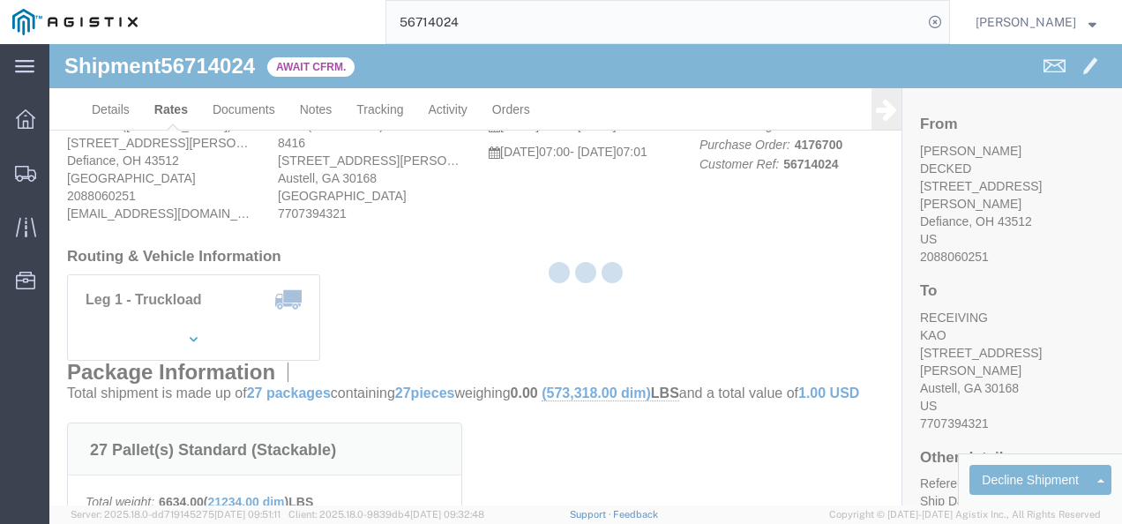
drag, startPoint x: 360, startPoint y: 464, endPoint x: 392, endPoint y: 476, distance: 34.1
click at [360, 464] on div at bounding box center [585, 274] width 1072 height 461
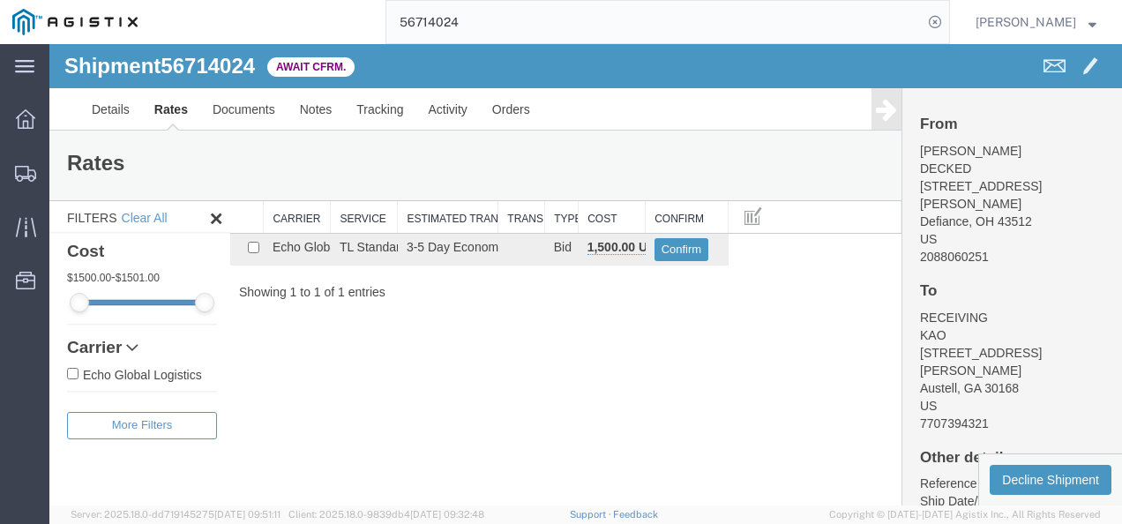
drag, startPoint x: 433, startPoint y: 380, endPoint x: 355, endPoint y: 351, distance: 83.7
click at [393, 365] on div "Shipment 56714024 1 of 1 Await Cfrm. Details Rates Documents Notes Tracking Act…" at bounding box center [585, 274] width 1072 height 461
click at [114, 99] on link "Details" at bounding box center [110, 109] width 63 height 42
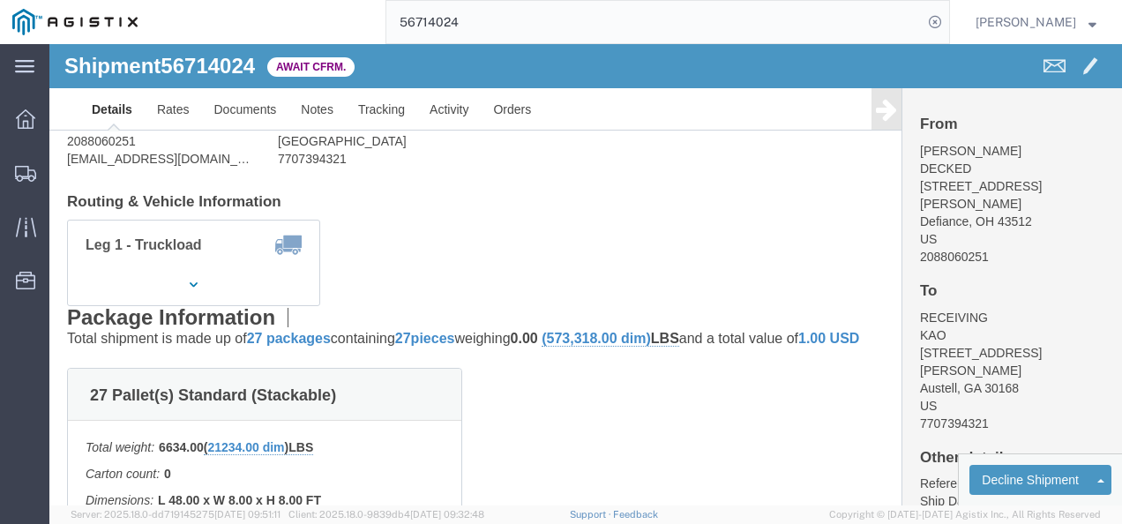
scroll to position [176, 0]
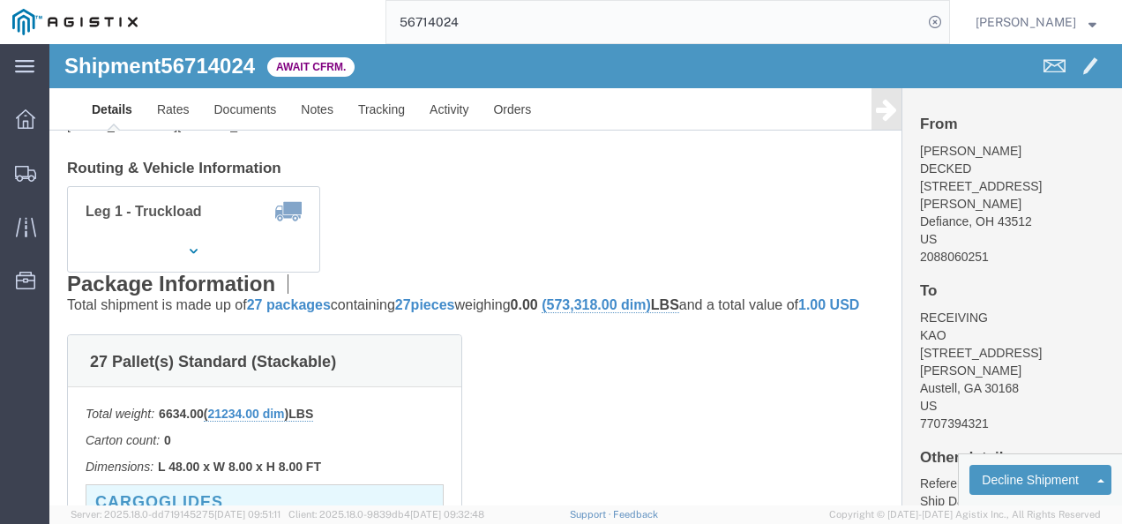
click div "Leg 1 - Truckload Vehicle 1: Standard Dry Van (53 Feet) Number of trucks: 1"
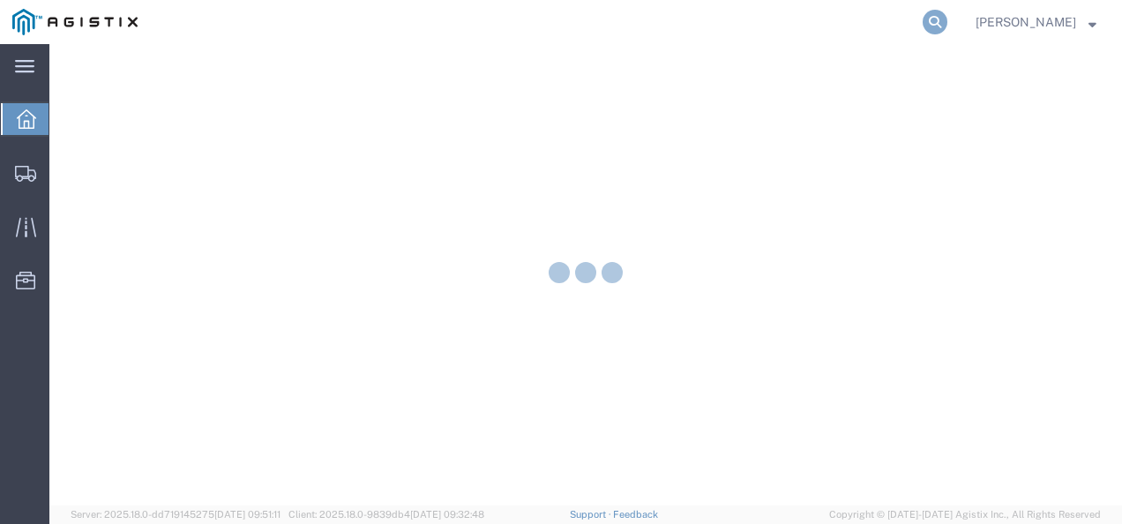
click at [947, 23] on icon at bounding box center [935, 22] width 25 height 25
paste input "56777330"
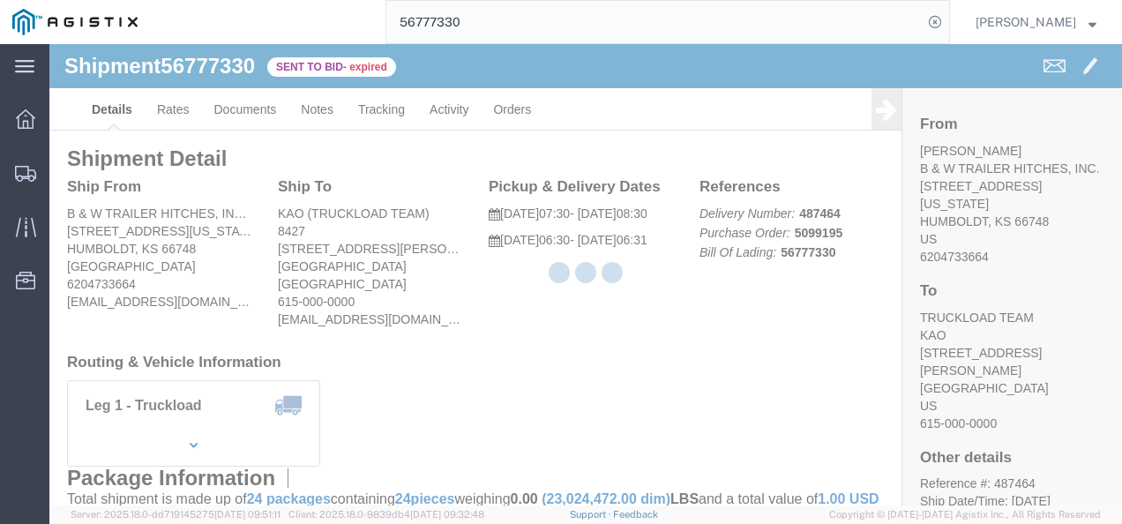
click at [583, 344] on div at bounding box center [585, 274] width 1072 height 461
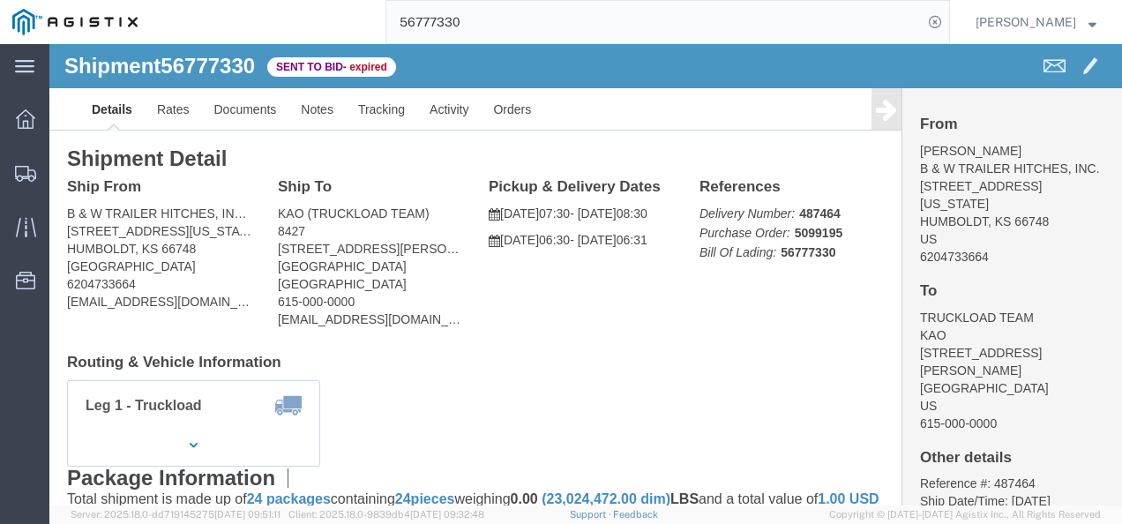
drag, startPoint x: 494, startPoint y: 304, endPoint x: 388, endPoint y: 257, distance: 116.1
click div "Shipment Detail Ship From B & W TRAILER HITCHES, INC. (BILL GUTIERREZ) 1216 HAW…"
click div "Leg 1 - Truckload Vehicle 1: Standard Dry Van (53 Feet) Number of trucks: 1"
click h4 "Leg 1 - Truckload"
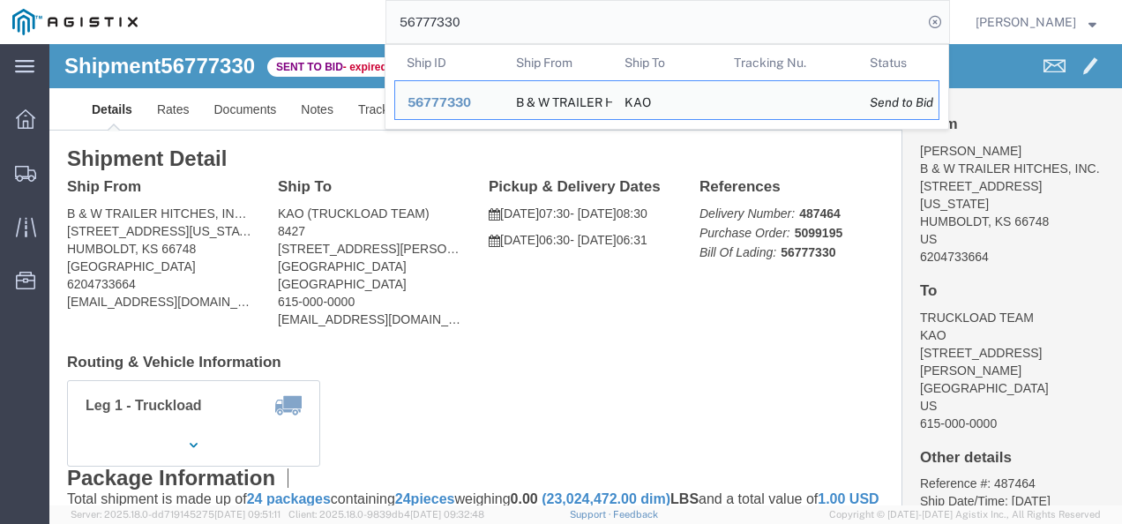
click at [528, 8] on input "56777330" at bounding box center [654, 22] width 536 height 42
paste input "99908"
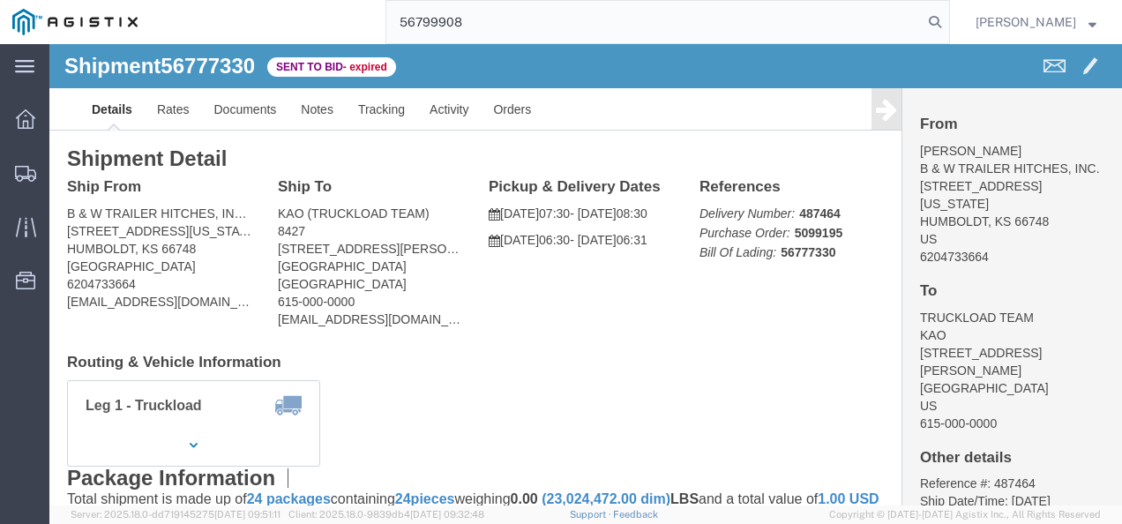
type input "56799908"
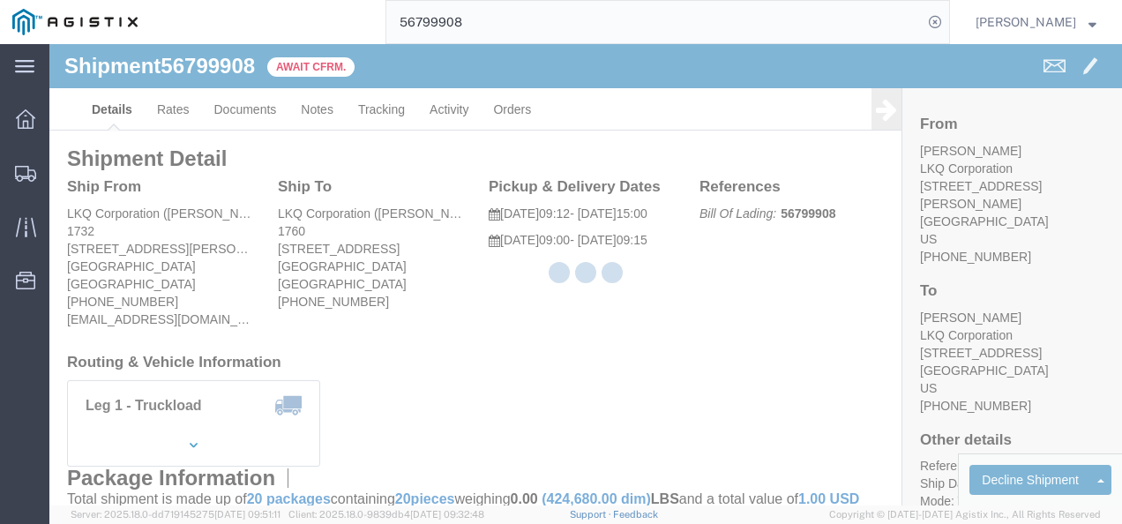
drag, startPoint x: 496, startPoint y: 358, endPoint x: 123, endPoint y: 108, distance: 448.1
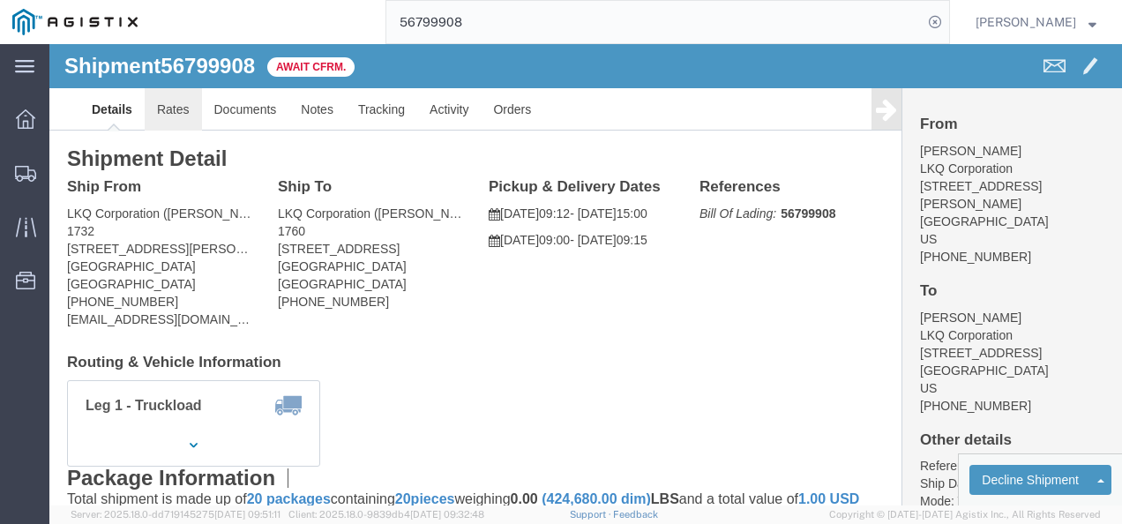
click link "Rates"
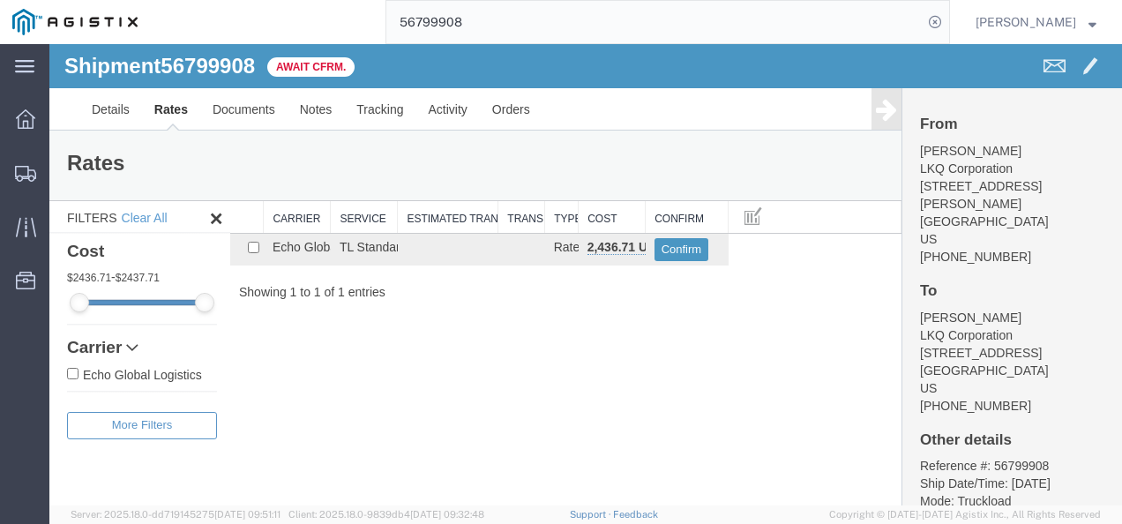
click at [513, 407] on div "Shipment 56799908 1 of 1 Await Cfrm. Details Rates Documents Notes Tracking Act…" at bounding box center [585, 274] width 1072 height 461
click at [692, 250] on button "Confirm" at bounding box center [681, 249] width 55 height 23
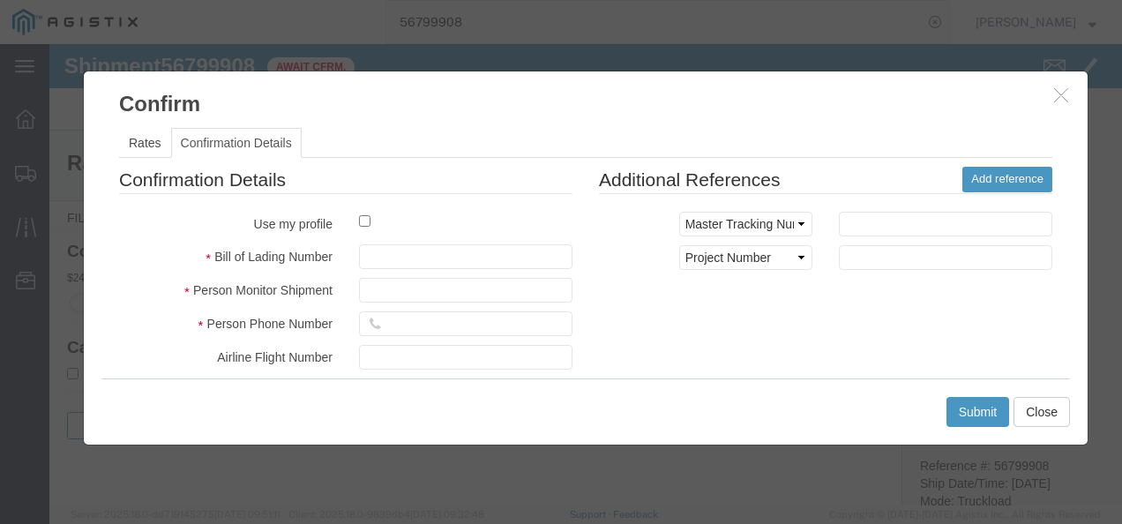
click at [434, 230] on div at bounding box center [466, 224] width 240 height 24
click at [427, 255] on input "text" at bounding box center [465, 256] width 213 height 25
type input "21093721398798"
type input "9837213987979"
type input "9872198371983"
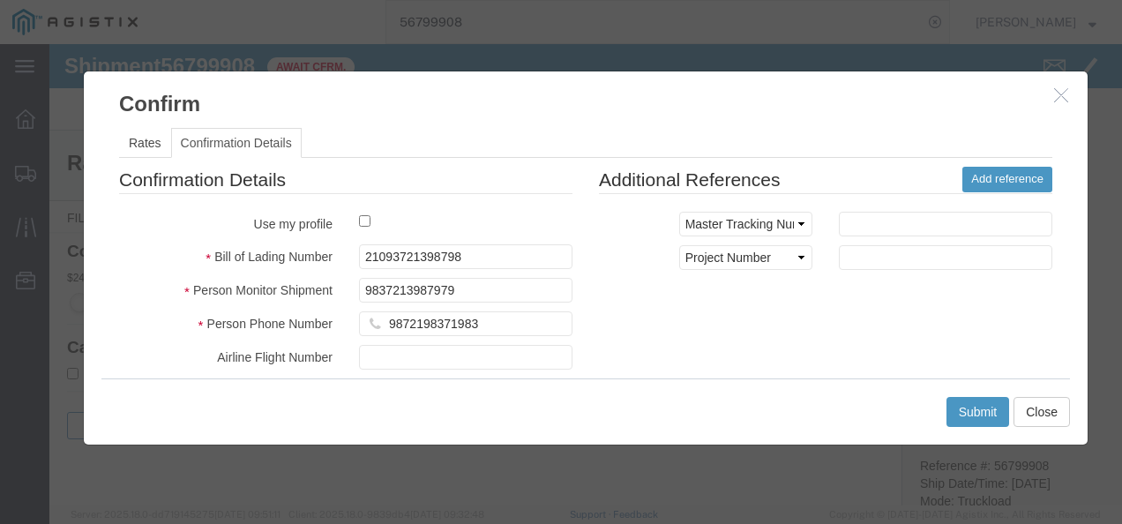
click at [833, 377] on div "Confirmation Details Use my profile Bill of Lading Number 21093721398798 Person…" at bounding box center [586, 373] width 960 height 413
click at [1000, 411] on button "Submit" at bounding box center [978, 412] width 64 height 30
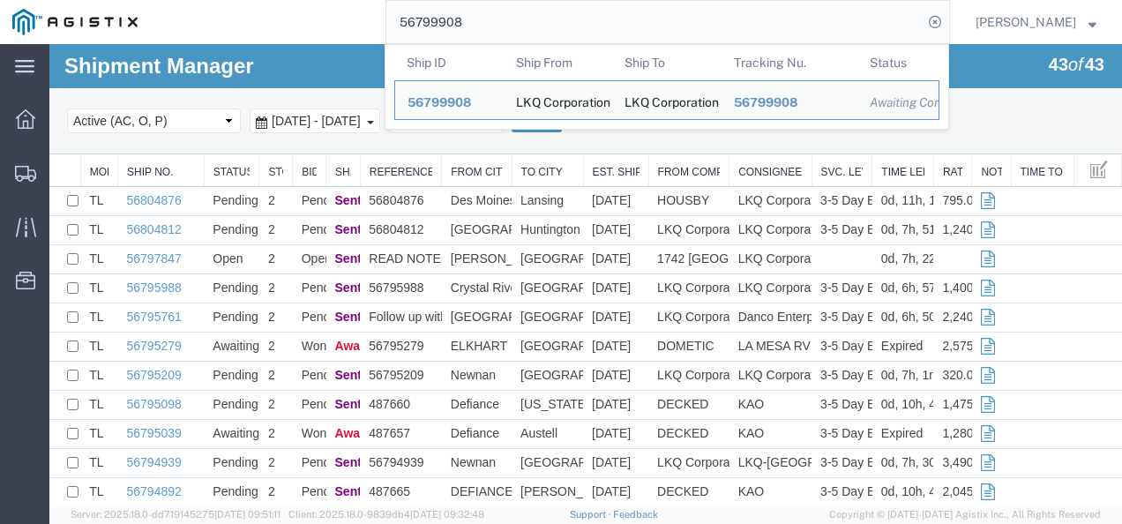
click at [572, 11] on input "56799908" at bounding box center [654, 22] width 536 height 42
paste input "483"
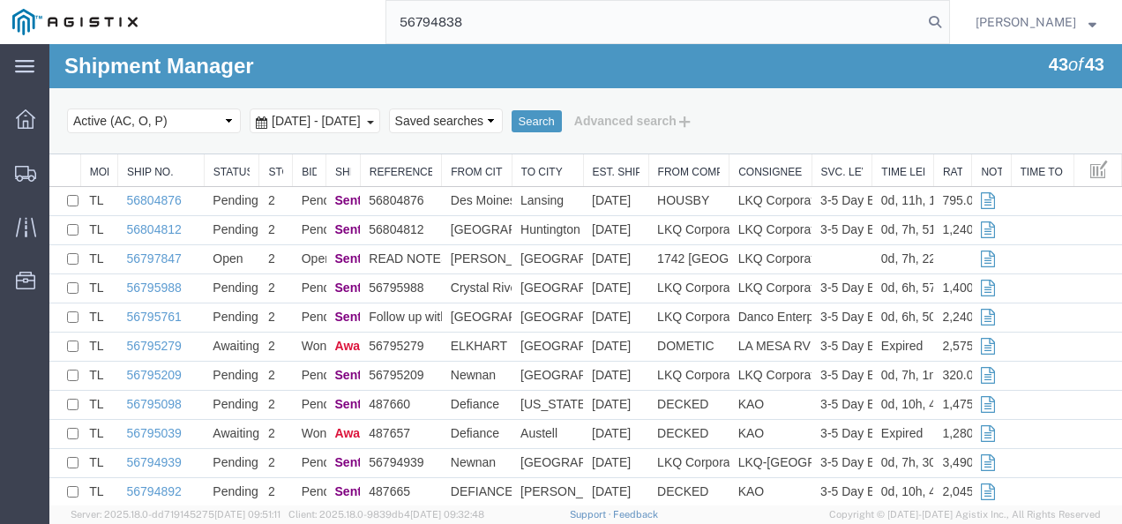
type input "56794838"
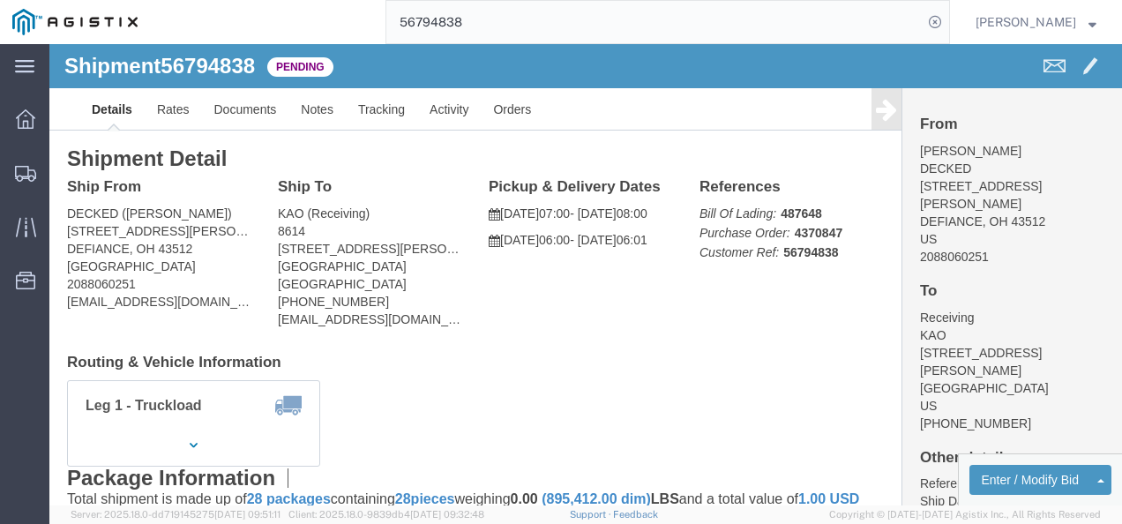
click div "Leg 1 - Truckload Vehicle 1: Standard Dry Van (53 Feet) Number of trucks: 1"
click h4 "Routing & Vehicle Information"
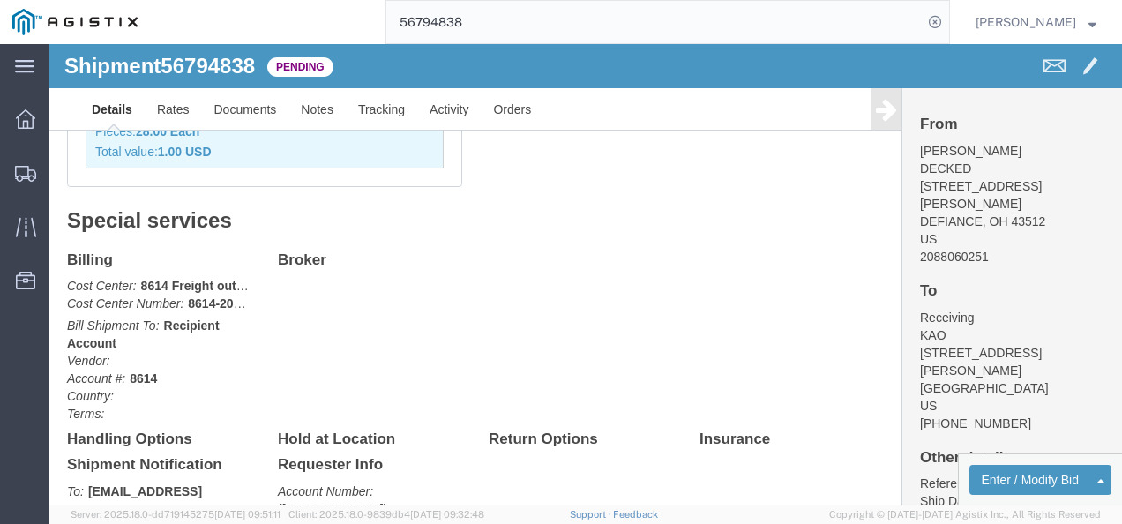
scroll to position [441, 0]
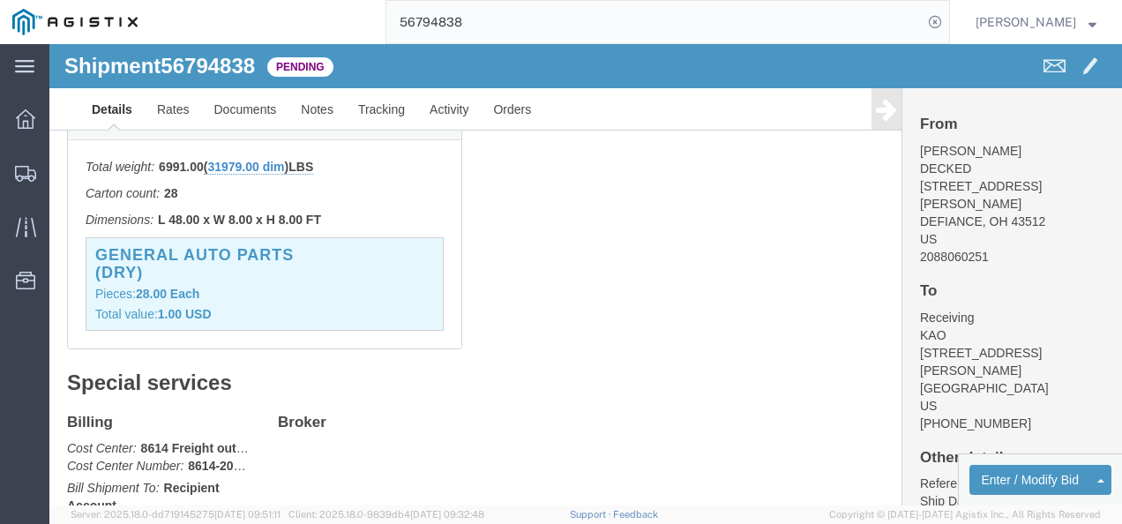
drag, startPoint x: 506, startPoint y: 316, endPoint x: 517, endPoint y: 360, distance: 45.4
click div "28 Pallet(s) Standard (Stackable) Total weight: 6991.00 ( 31979.00 dim ) LBS Ca…"
drag, startPoint x: 702, startPoint y: 226, endPoint x: 256, endPoint y: 226, distance: 446.3
click div "28 Pallet(s) Standard (Stackable) Total weight: 6991.00 ( 31979.00 dim ) LBS Ca…"
click link "Rates"
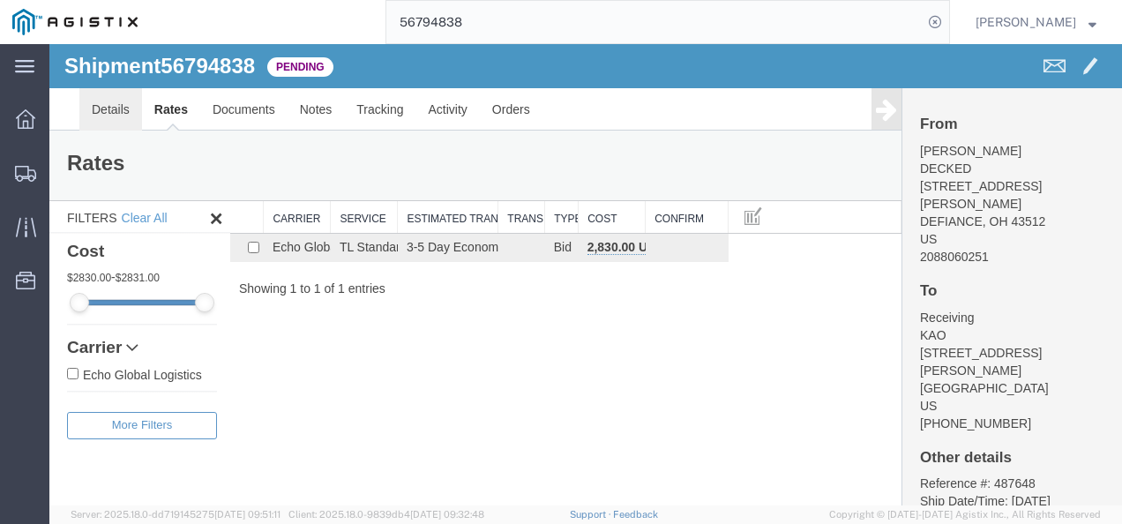
click at [111, 118] on link "Details" at bounding box center [110, 109] width 63 height 42
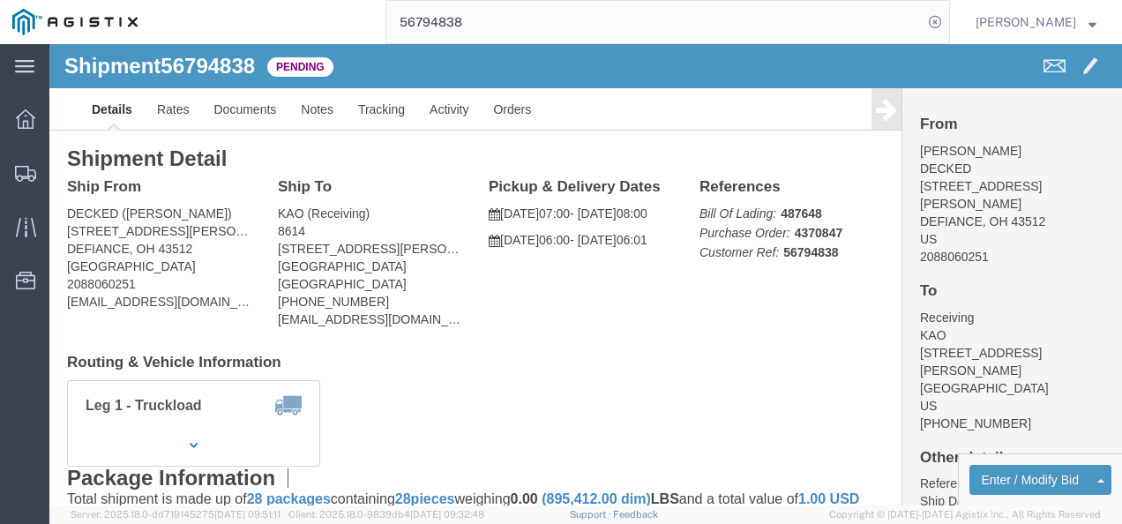
click div "Ship From DECKED (Ashley) 25401 Elliott Rd DEFIANCE, OH 43512 United States 208…"
drag, startPoint x: 557, startPoint y: 355, endPoint x: 558, endPoint y: 363, distance: 8.9
click div "Leg 1 - Truckload Vehicle 1: Standard Dry Van (53 Feet) Number of trucks: 1"
drag, startPoint x: 550, startPoint y: 335, endPoint x: 517, endPoint y: 401, distance: 74.2
click div "Shipment Detail Ship From DECKED (Ashley) 25401 Elliott Rd DEFIANCE, OH 43512 U…"
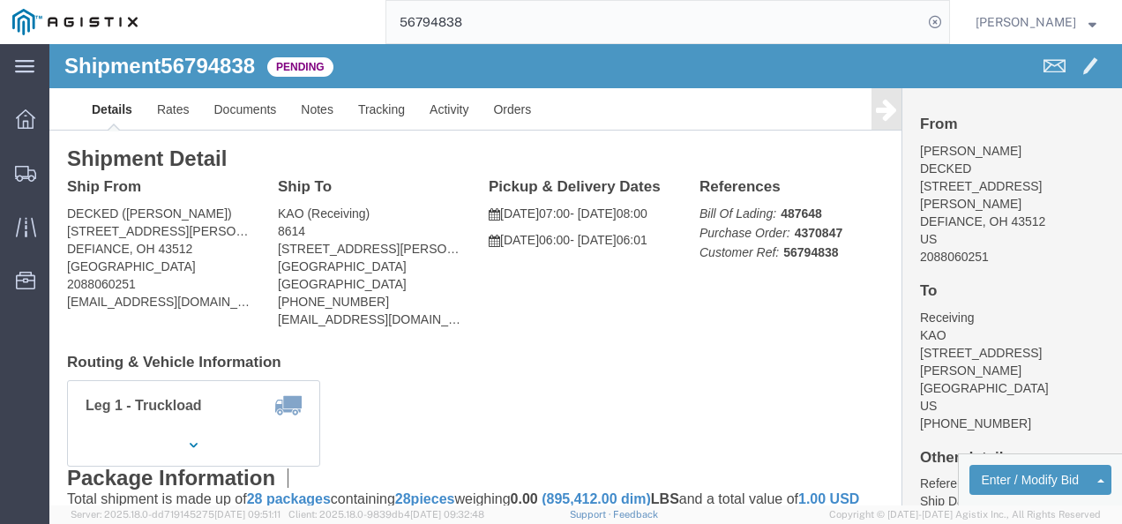
click div "Leg 1 - Truckload Vehicle 1: Standard Dry Van (53 Feet) Number of trucks: 1"
drag, startPoint x: 504, startPoint y: 320, endPoint x: 526, endPoint y: 342, distance: 31.2
click h4 "Routing & Vehicle Information"
click div "Shipment Detail Ship From DECKED (Ashley) 25401 Elliott Rd DEFIANCE, OH 43512 U…"
click div "Leg 1 - Truckload Vehicle 1: Standard Dry Van (53 Feet) Number of trucks: 1"
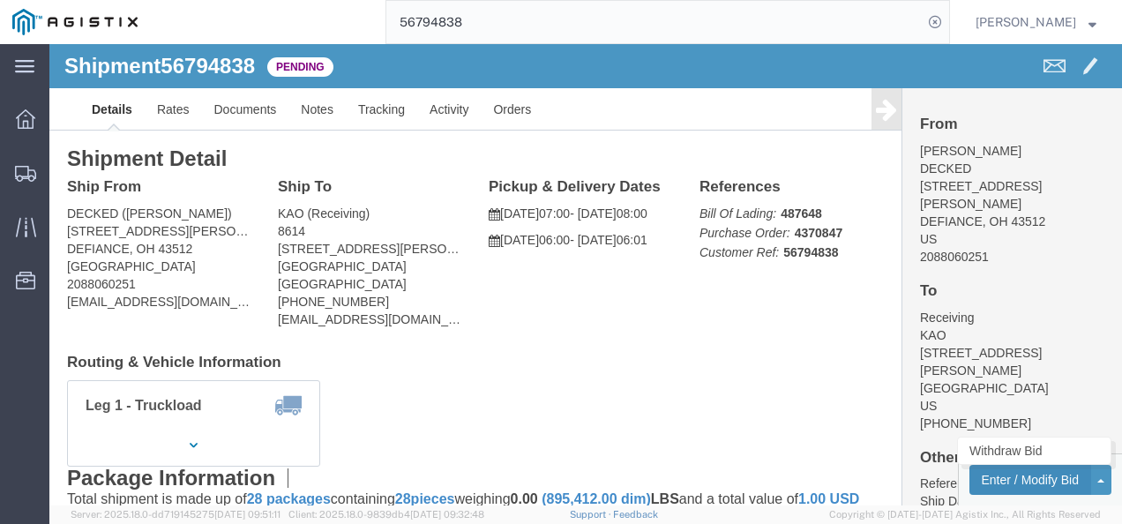
click button "Enter / Modify Bid"
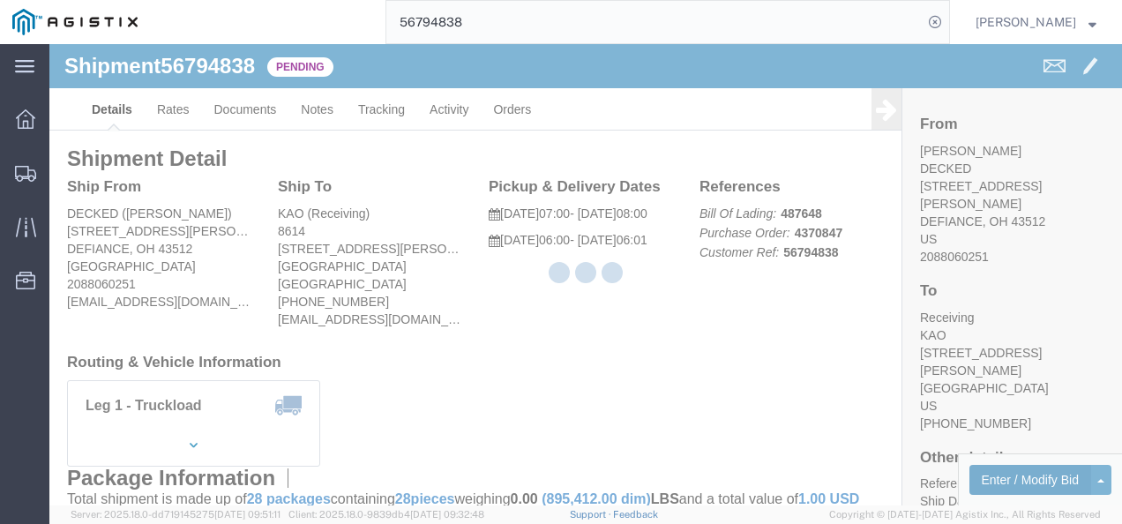
select select "4622"
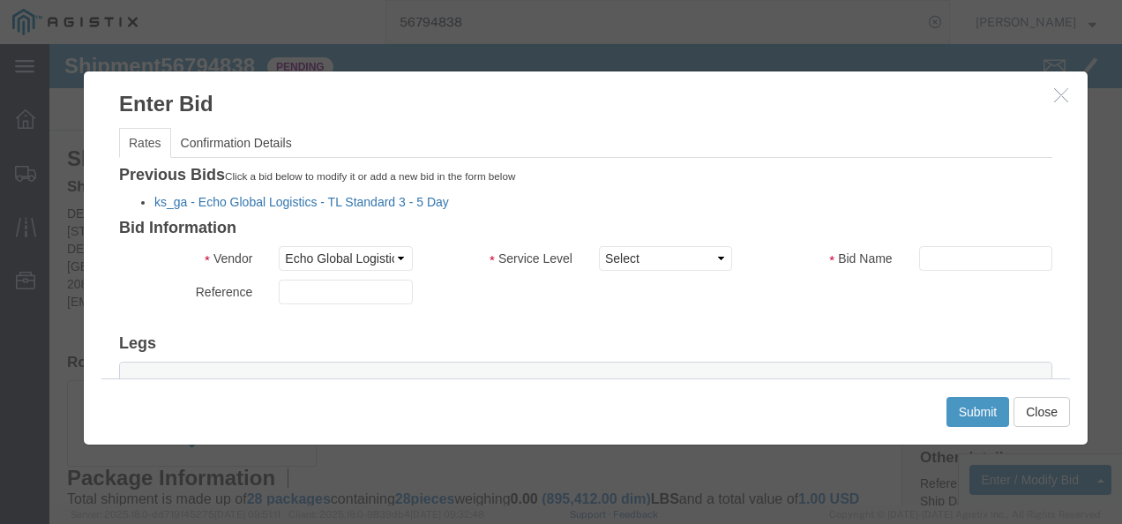
click link "ks_ga - Echo Global Logistics - TL Standard 3 - 5 Day"
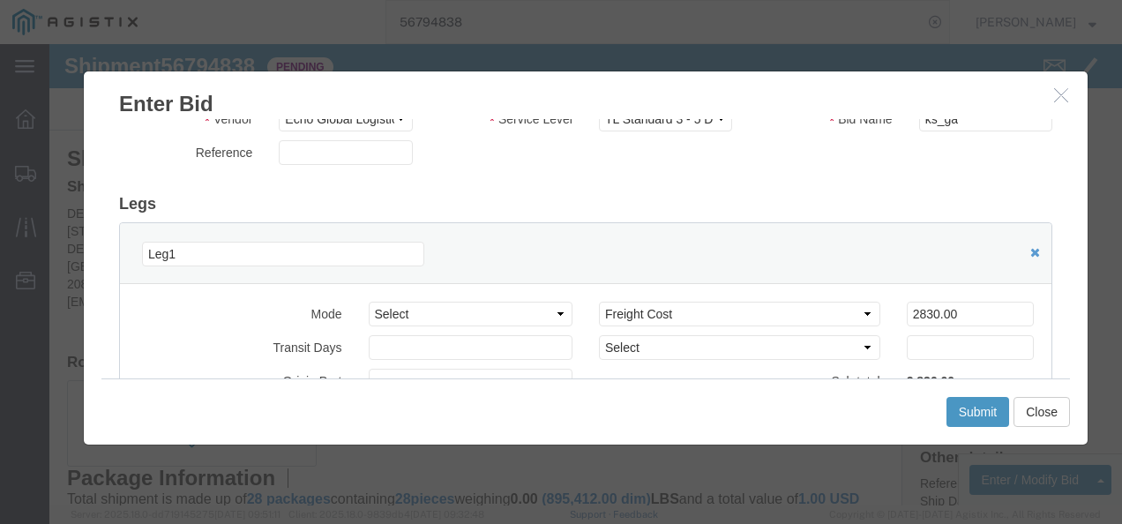
scroll to position [176, 0]
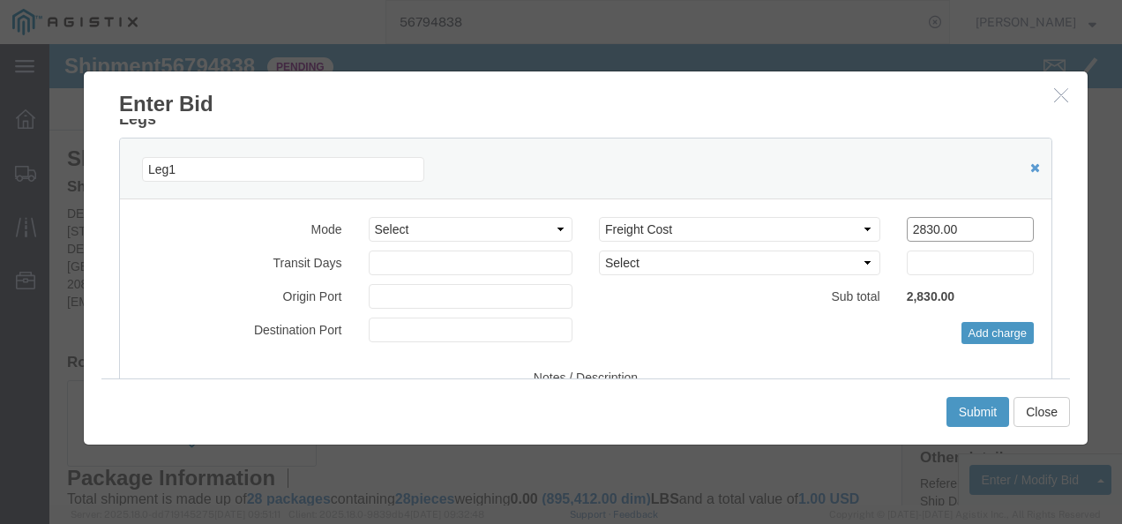
drag, startPoint x: 918, startPoint y: 186, endPoint x: 526, endPoint y: 183, distance: 392.5
click div "Select 2 Day Service 3 Axle Winch Truck 3 to 5 Day Service 96L Domestic Flat Ra…"
type input "2150"
click button "Submit"
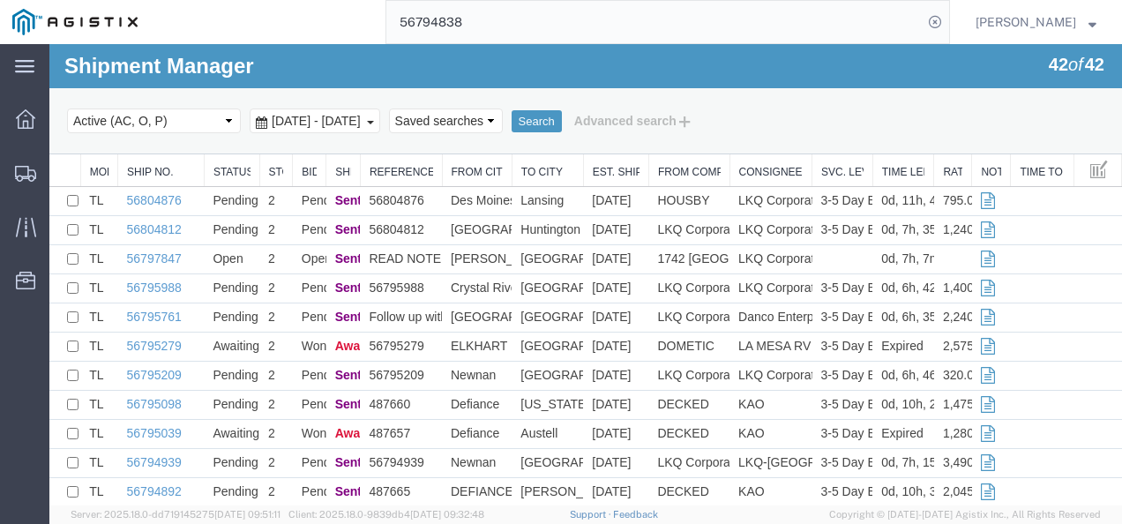
scroll to position [441, 0]
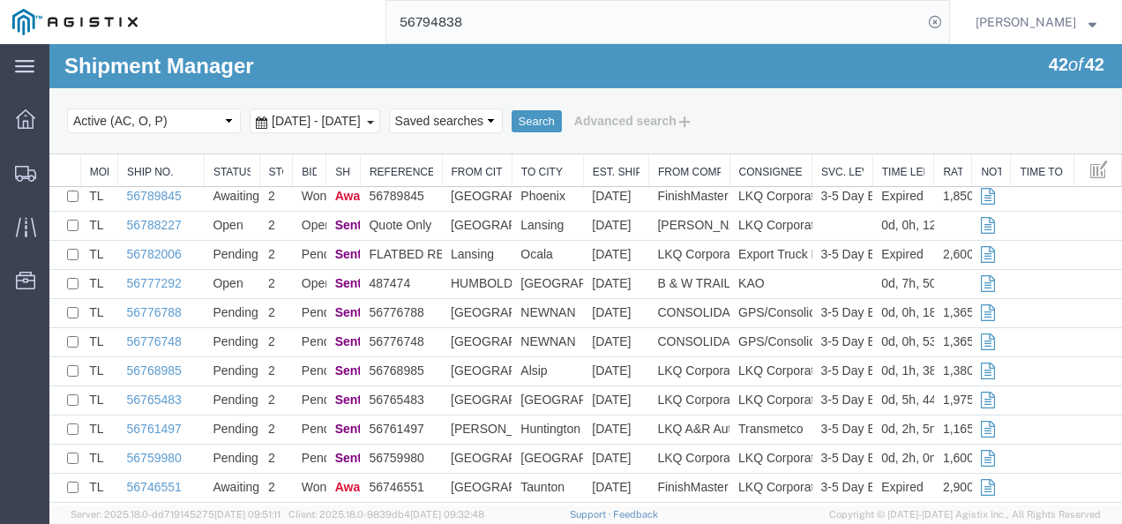
click at [615, 11] on input "56794838" at bounding box center [654, 22] width 536 height 42
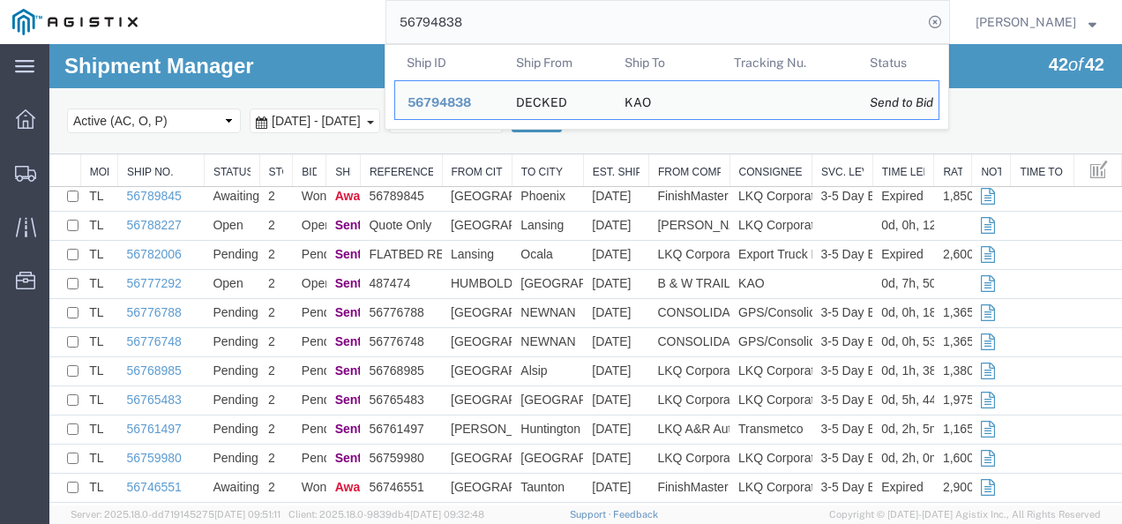
click at [615, 11] on input "56794838" at bounding box center [654, 22] width 536 height 42
paste input "7847"
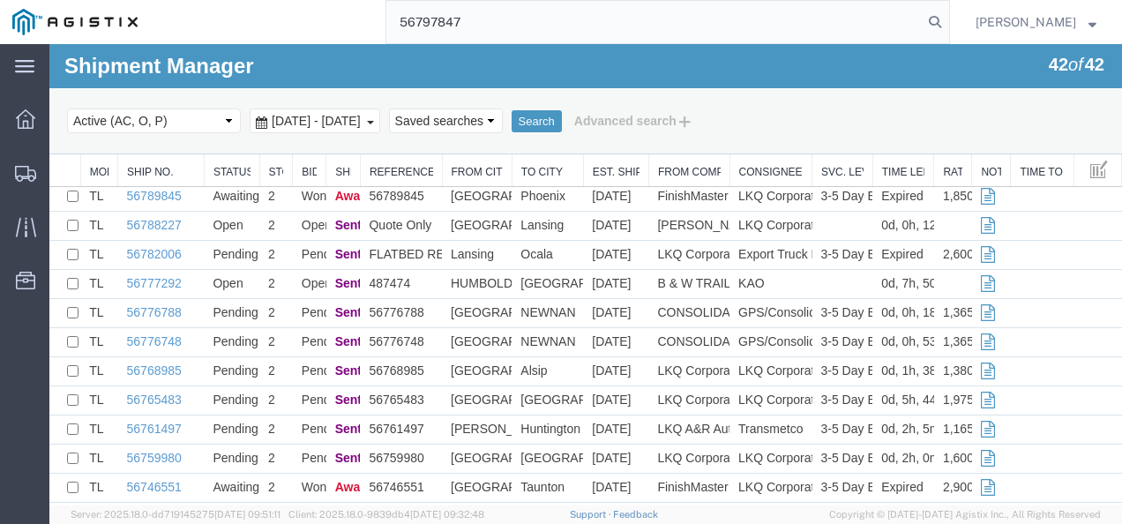
type input "56797847"
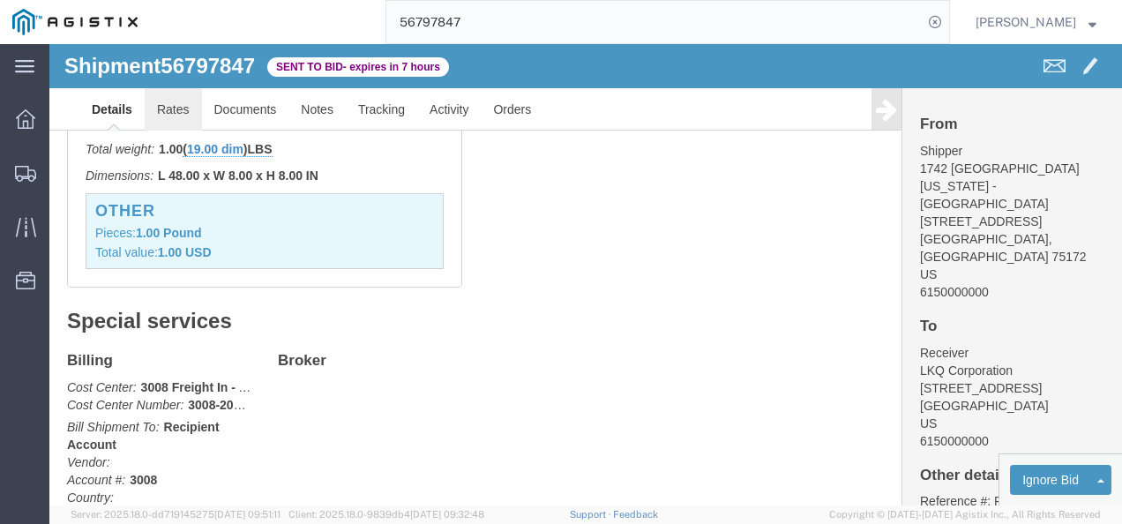
click link "Rates"
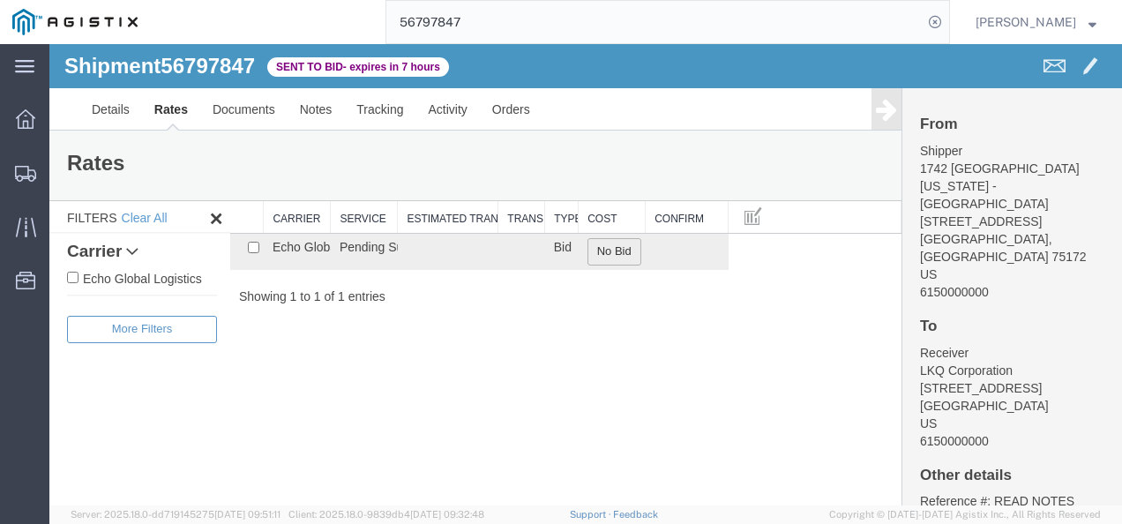
click at [605, 249] on button "No Bid" at bounding box center [614, 251] width 54 height 27
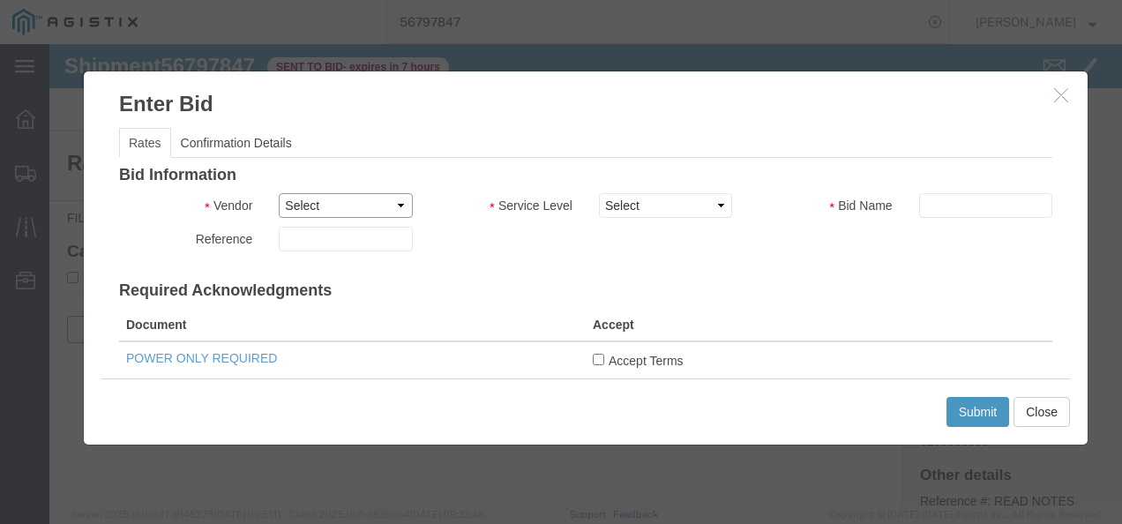
click at [354, 213] on select "Select Echo Global Logistics" at bounding box center [345, 205] width 133 height 25
select select "4622"
click at [279, 193] on select "Select Echo Global Logistics" at bounding box center [345, 205] width 133 height 25
click at [593, 358] on input "Accept Terms" at bounding box center [598, 359] width 11 height 11
checkbox input "true"
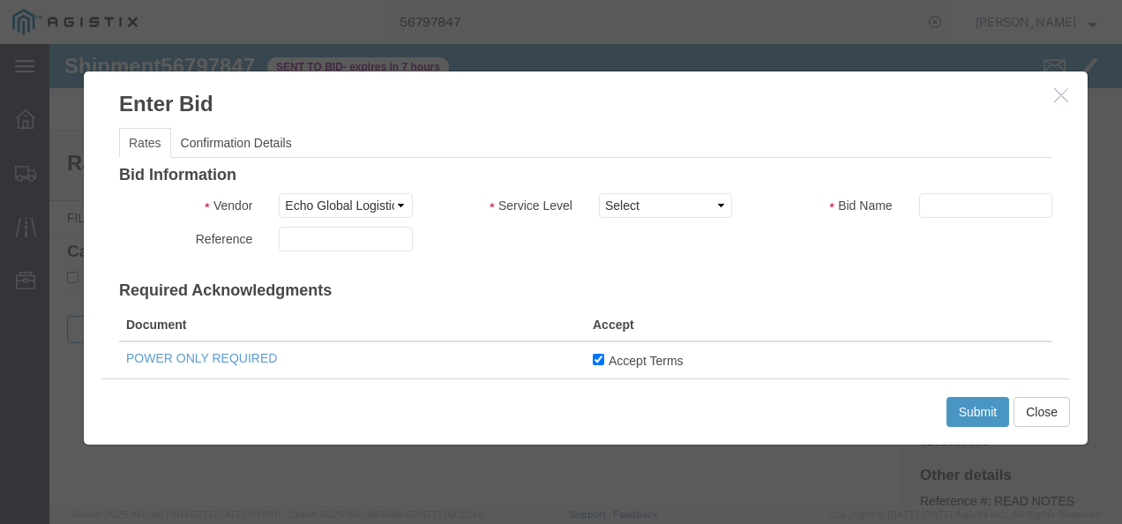
drag, startPoint x: 615, startPoint y: 308, endPoint x: 617, endPoint y: 292, distance: 16.1
click at [616, 306] on div "Bid Information Vendor Select Echo Global Logistics Service Level Select Guaran…" at bounding box center [585, 518] width 933 height 703
drag, startPoint x: 617, startPoint y: 292, endPoint x: 600, endPoint y: 210, distance: 83.9
click at [600, 213] on select "Select Guaranteed Next Day LTL Standard 3-5 Day Rail TL Standard 3 - 5 Day" at bounding box center [665, 205] width 133 height 25
click at [603, 205] on select "Select Guaranteed Next Day LTL Standard 3-5 Day Rail TL Standard 3 - 5 Day" at bounding box center [665, 205] width 133 height 25
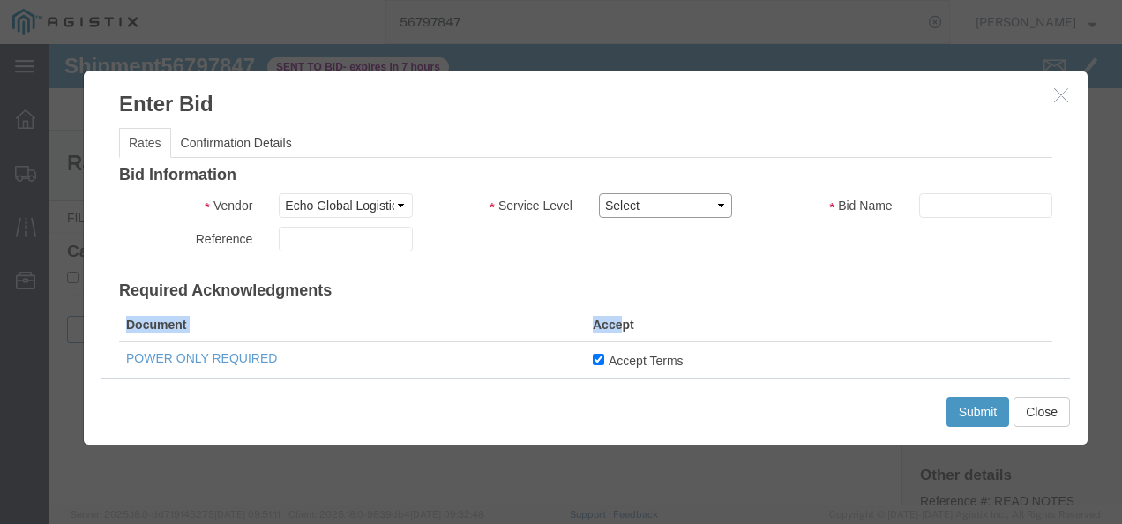
drag, startPoint x: 623, startPoint y: 195, endPoint x: 628, endPoint y: 218, distance: 23.5
click at [624, 201] on select "Select Guaranteed Next Day LTL Standard 3-5 Day Rail TL Standard 3 - 5 Day" at bounding box center [665, 205] width 133 height 25
select select "13989"
click at [599, 193] on select "Select Guaranteed Next Day LTL Standard 3-5 Day Rail TL Standard 3 - 5 Day" at bounding box center [665, 205] width 133 height 25
click at [964, 198] on input "text" at bounding box center [985, 205] width 133 height 25
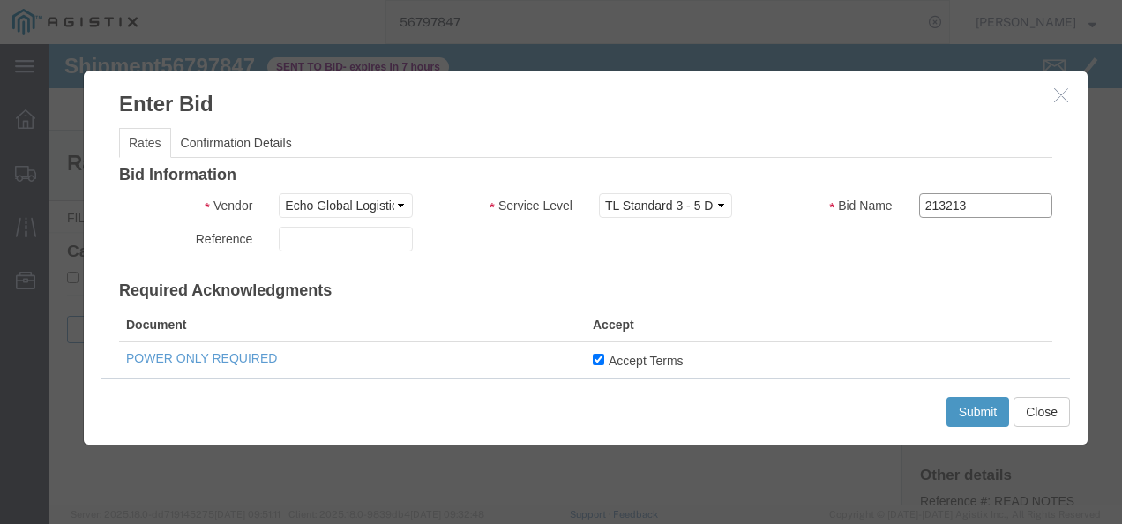
type input "213213"
click at [714, 279] on div "Bid Information Vendor Select Echo Global Logistics Service Level Select Guaran…" at bounding box center [585, 518] width 933 height 703
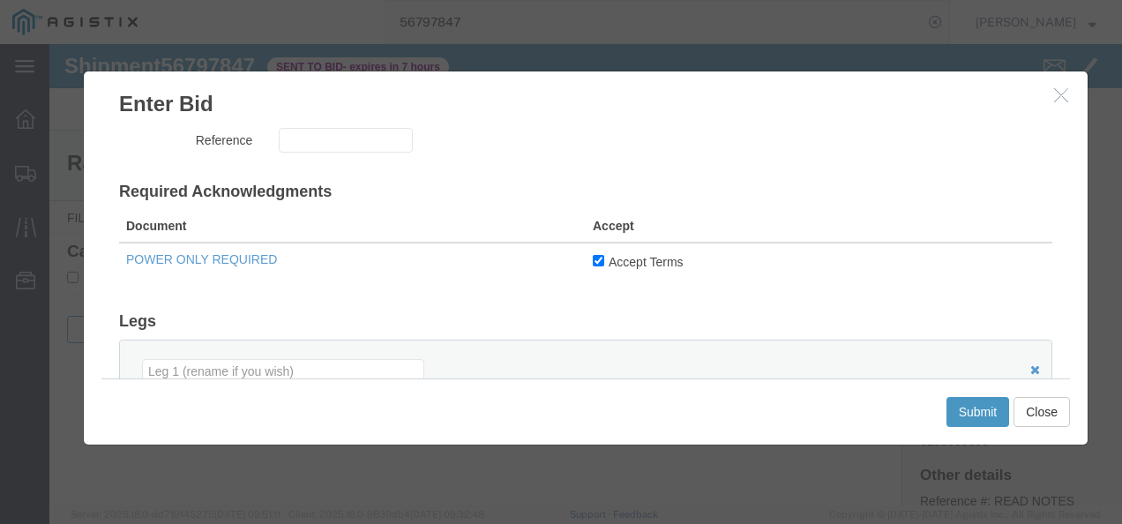
scroll to position [176, 0]
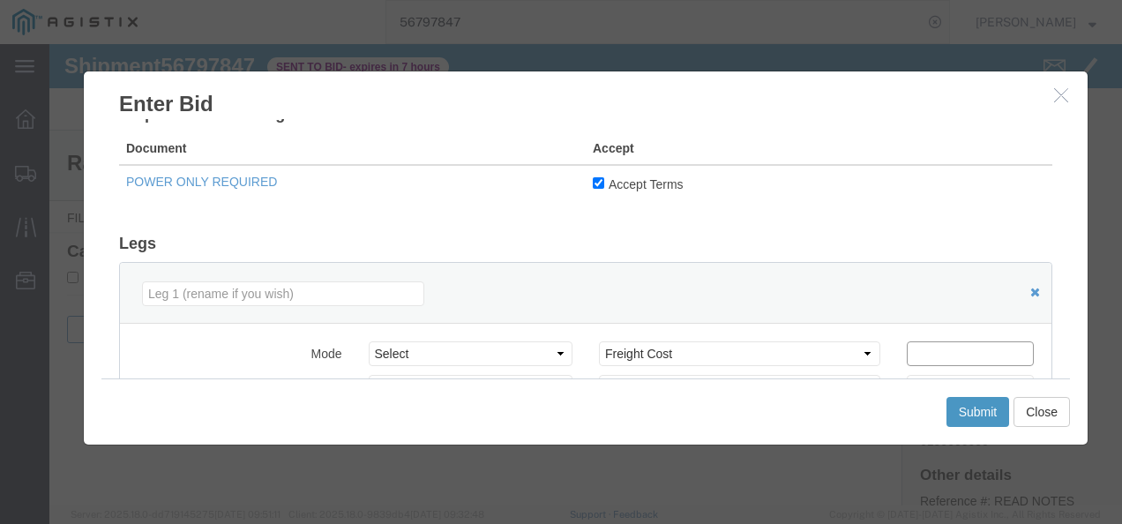
click at [953, 351] on input "number" at bounding box center [970, 353] width 127 height 25
type input "3650"
click at [974, 407] on button "Submit" at bounding box center [978, 412] width 64 height 30
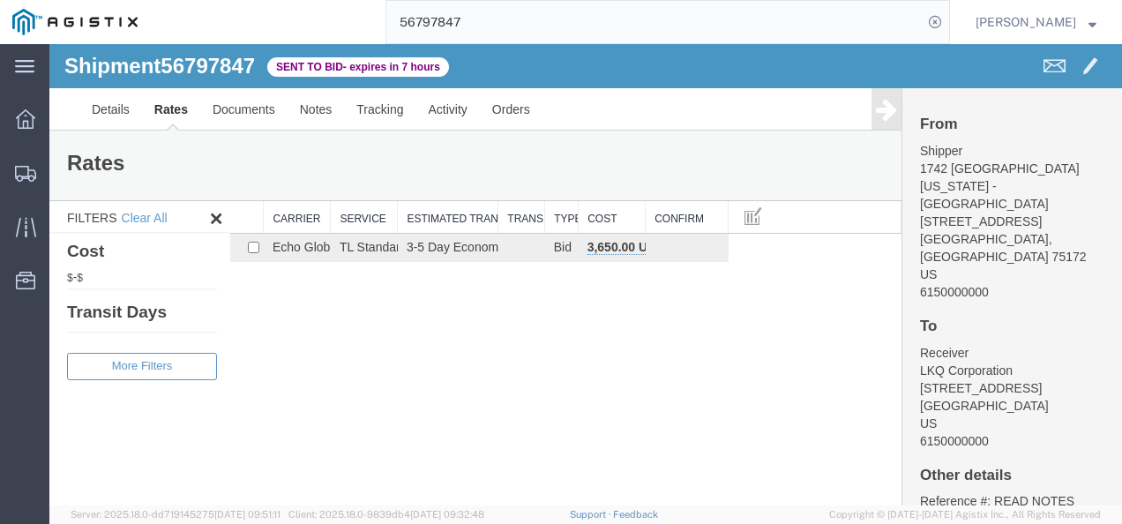
drag, startPoint x: 557, startPoint y: 333, endPoint x: 541, endPoint y: 75, distance: 258.0
click at [557, 331] on div "Shipment 56797847 1 of 1 Sent to Bid - expires in 7 hours Details Rates Documen…" at bounding box center [585, 274] width 1072 height 461
click at [512, 18] on input "56797847" at bounding box center [654, 22] width 536 height 42
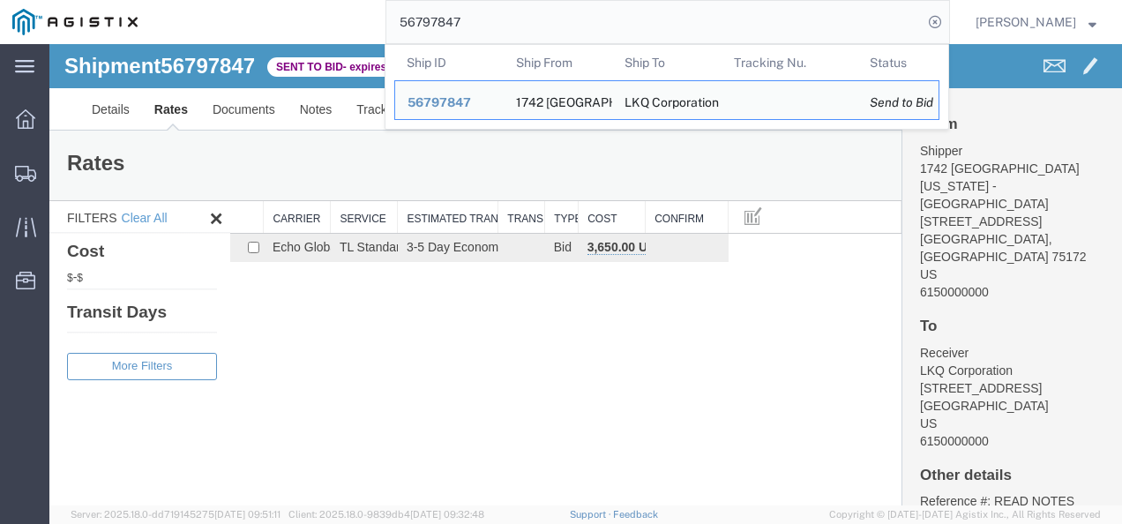
click at [512, 18] on input "56797847" at bounding box center [654, 22] width 536 height 42
paste input "4838"
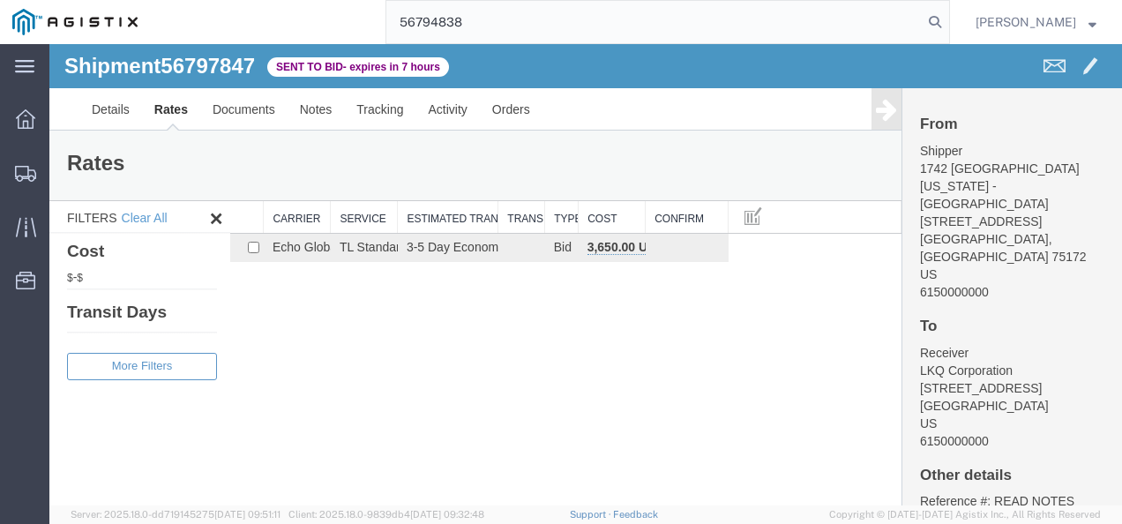
type input "56794838"
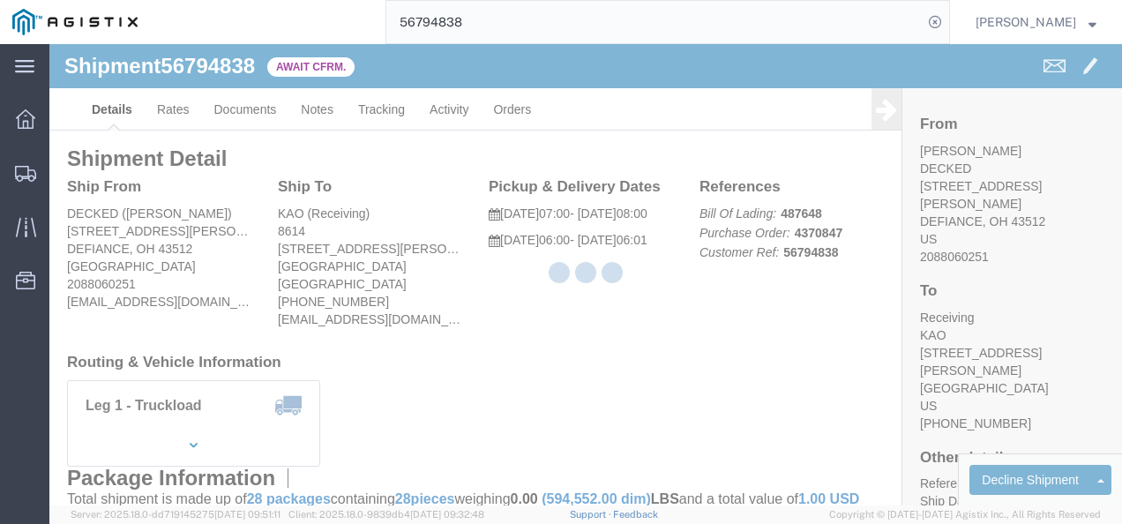
drag, startPoint x: 462, startPoint y: 337, endPoint x: 273, endPoint y: 251, distance: 207.2
click div "Ship To KAO (Receiving) 8614 15640 Cantu-Galleano Ranch Rd Eastvale, CA 91752 U…"
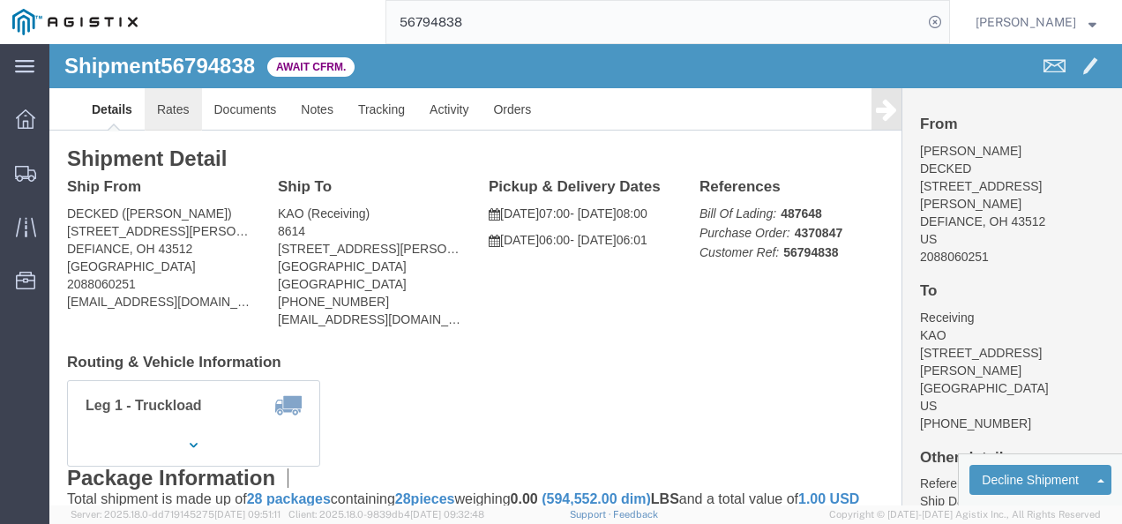
click link "Rates"
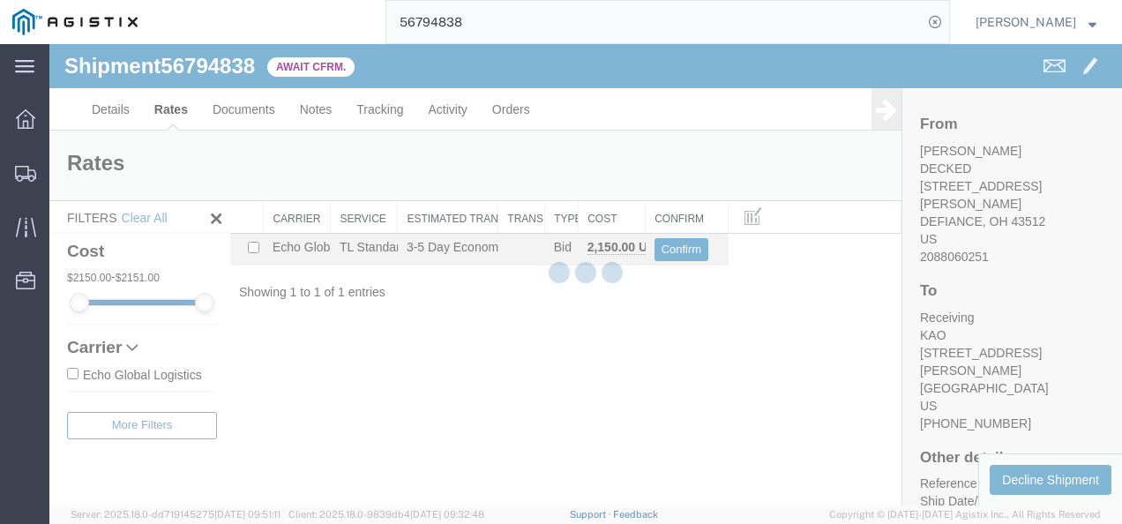
click at [516, 400] on div at bounding box center [585, 274] width 1072 height 461
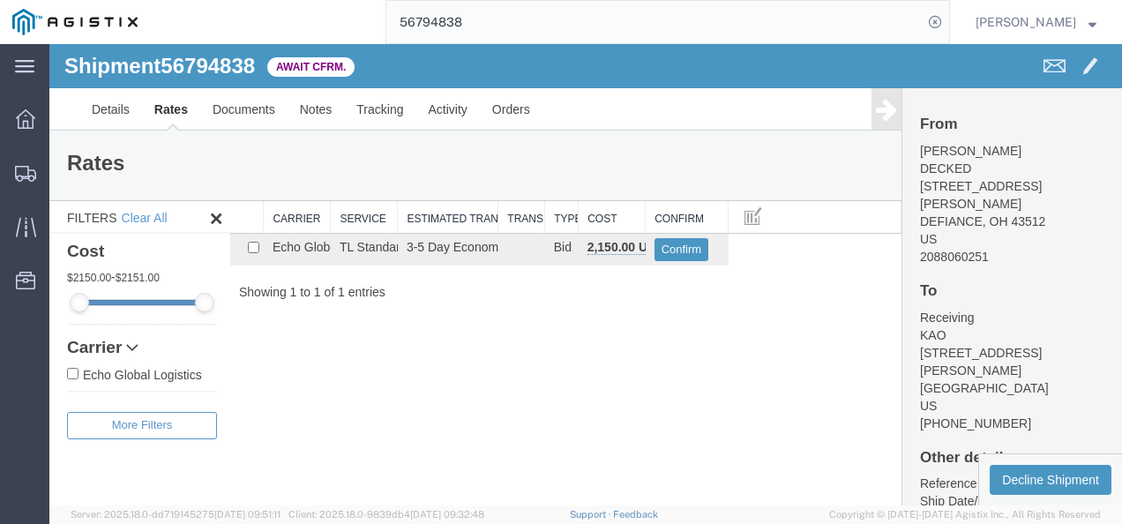
click at [520, 363] on div "Shipment 56794838 1 of 1 Await Cfrm. Details Rates Documents Notes Tracking Act…" at bounding box center [585, 274] width 1072 height 461
click at [231, 67] on span "56794838" at bounding box center [208, 66] width 94 height 24
click at [230, 65] on span "56794838" at bounding box center [208, 66] width 94 height 24
copy span "56794838"
drag, startPoint x: 552, startPoint y: 415, endPoint x: 666, endPoint y: 304, distance: 158.4
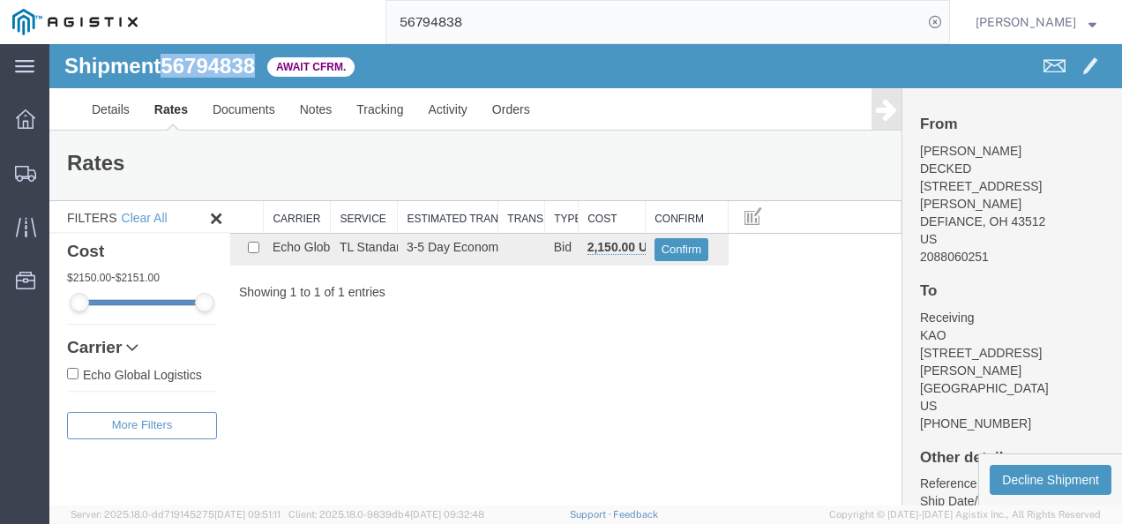
click at [561, 409] on div "Shipment 56794838 1 of 1 Await Cfrm. Details Rates Documents Notes Tracking Act…" at bounding box center [585, 274] width 1072 height 461
click at [670, 253] on button "Confirm" at bounding box center [681, 249] width 55 height 23
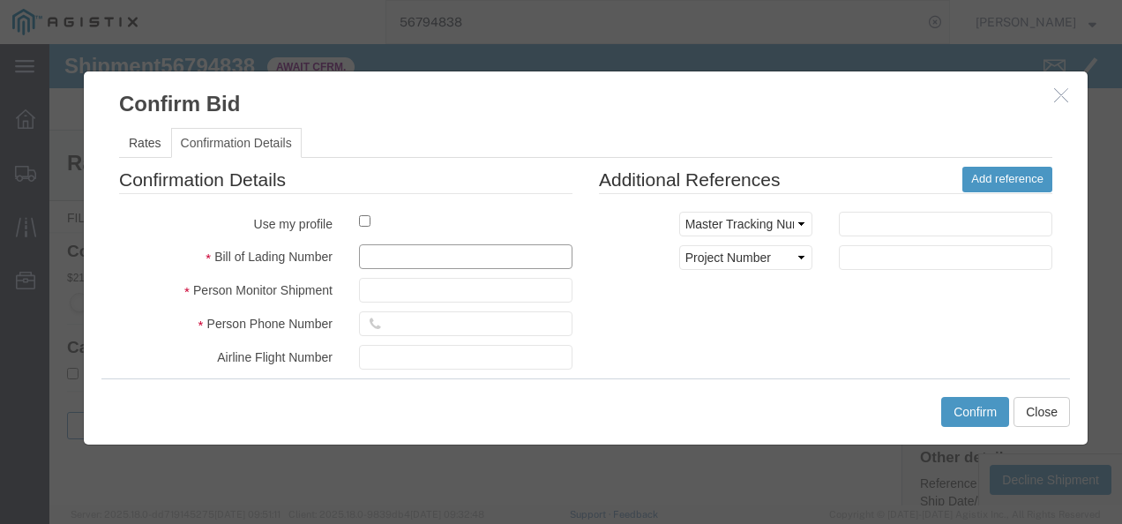
click at [478, 253] on input "text" at bounding box center [465, 256] width 213 height 25
type input "1287398213897"
type input "98721398721998"
type input "72198379821987"
drag, startPoint x: 841, startPoint y: 335, endPoint x: 891, endPoint y: 353, distance: 52.4
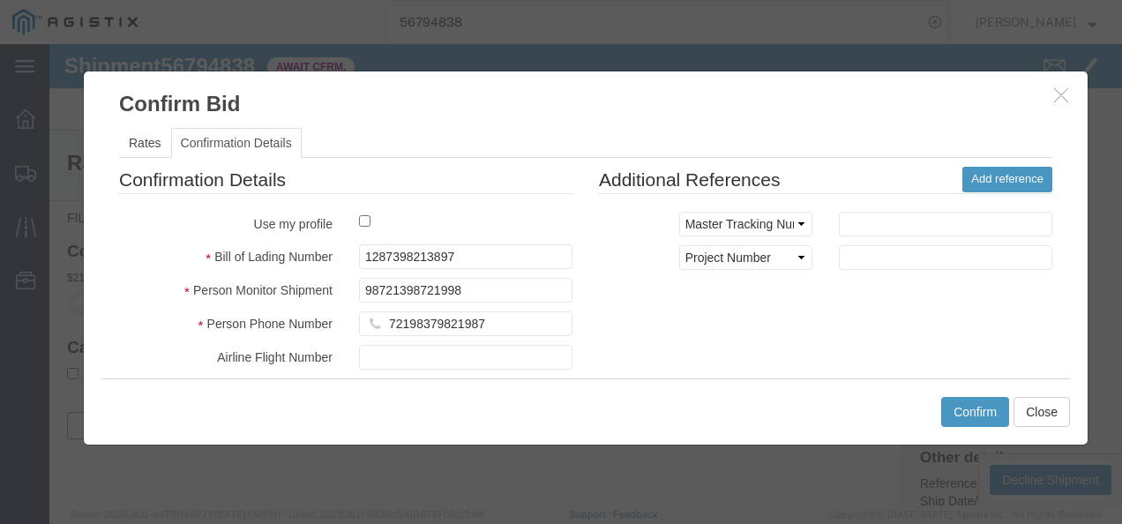
click at [846, 339] on div "Confirmation Details Use my profile Bill of Lading Number 1287398213897 Person …" at bounding box center [586, 373] width 960 height 413
click at [956, 413] on button "Confirm" at bounding box center [975, 412] width 68 height 30
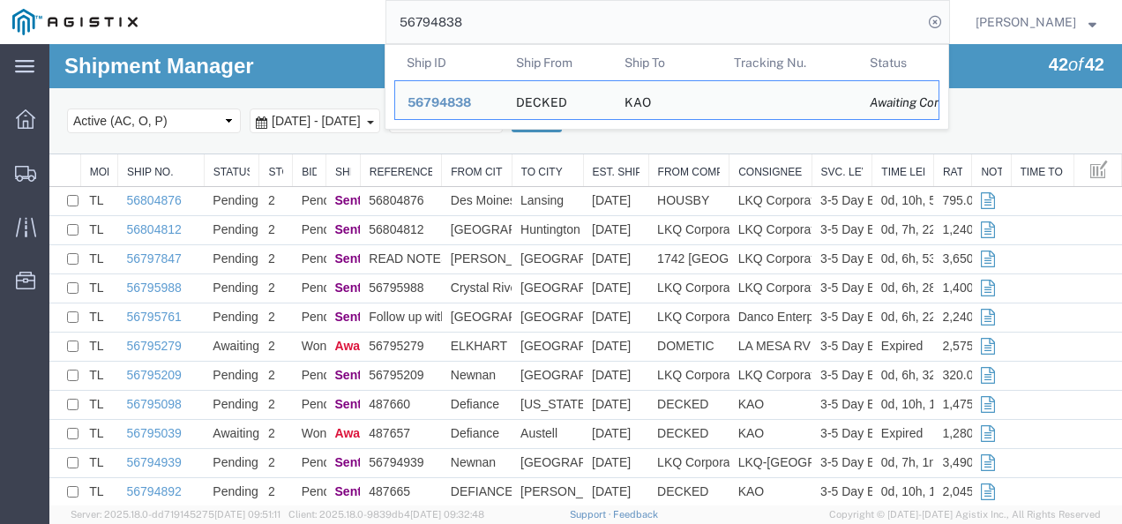
click at [515, 35] on input "56794838" at bounding box center [654, 22] width 536 height 42
click at [515, 41] on input "56794838" at bounding box center [654, 22] width 536 height 42
click at [515, 23] on input "56794838" at bounding box center [654, 22] width 536 height 42
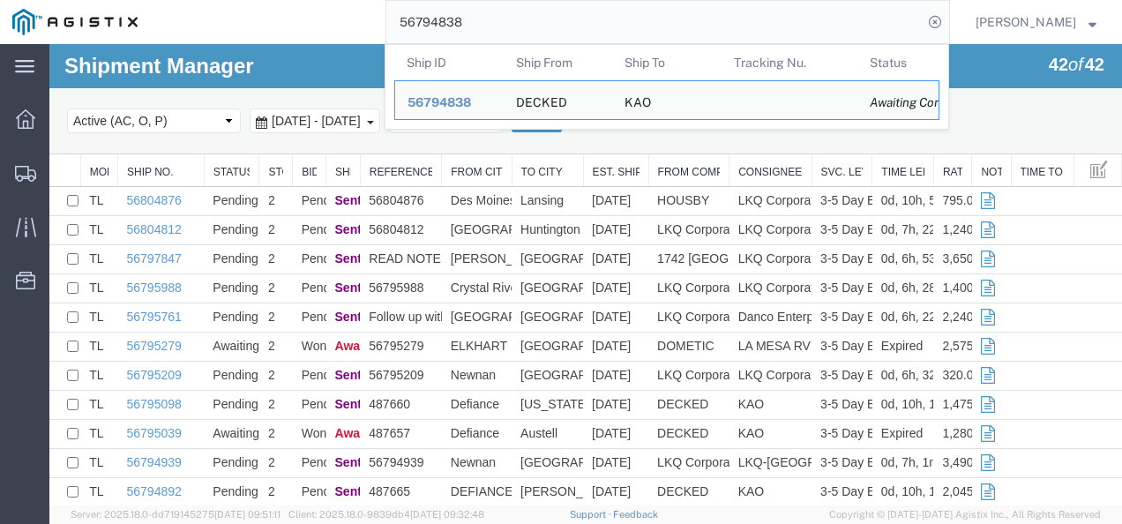
click at [515, 23] on input "56794838" at bounding box center [654, 22] width 536 height 42
paste input "5279"
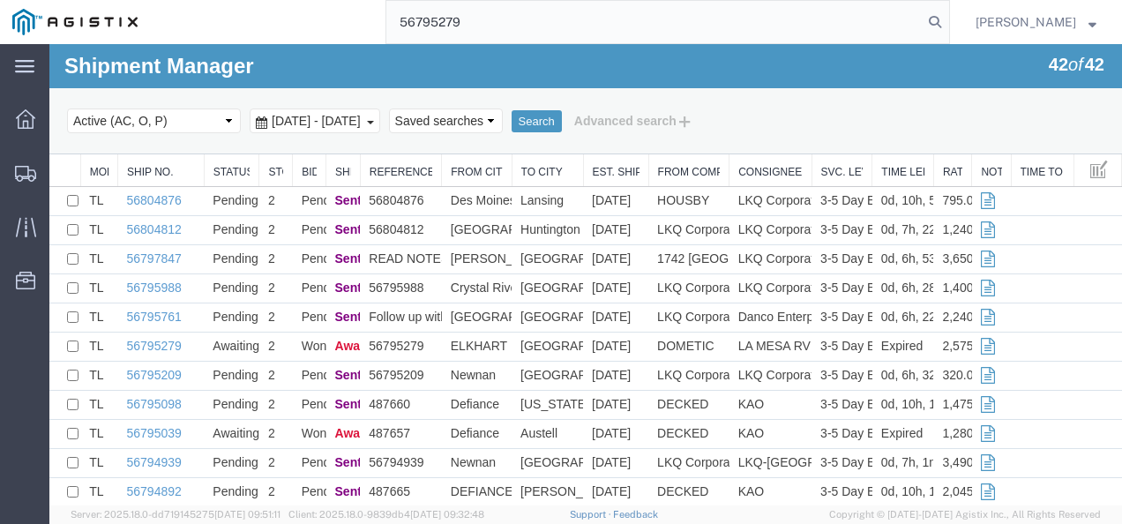
type input "56795279"
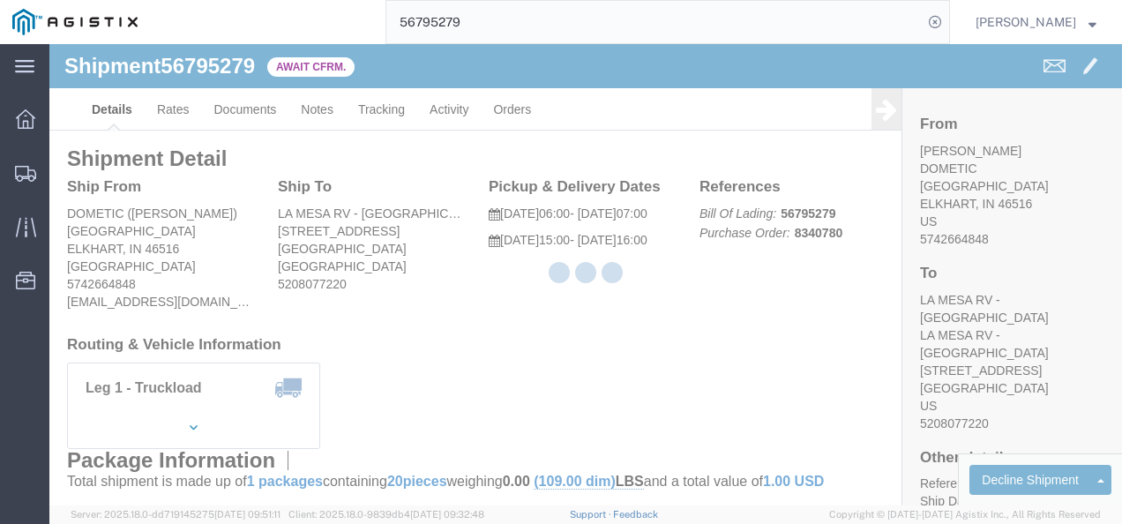
click at [462, 332] on div at bounding box center [585, 274] width 1072 height 461
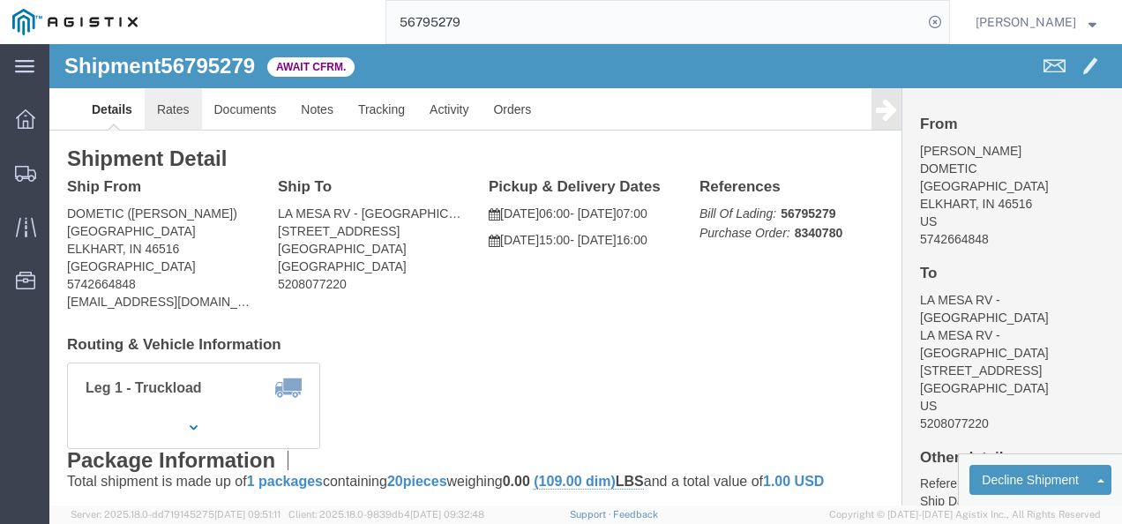
click link "Rates"
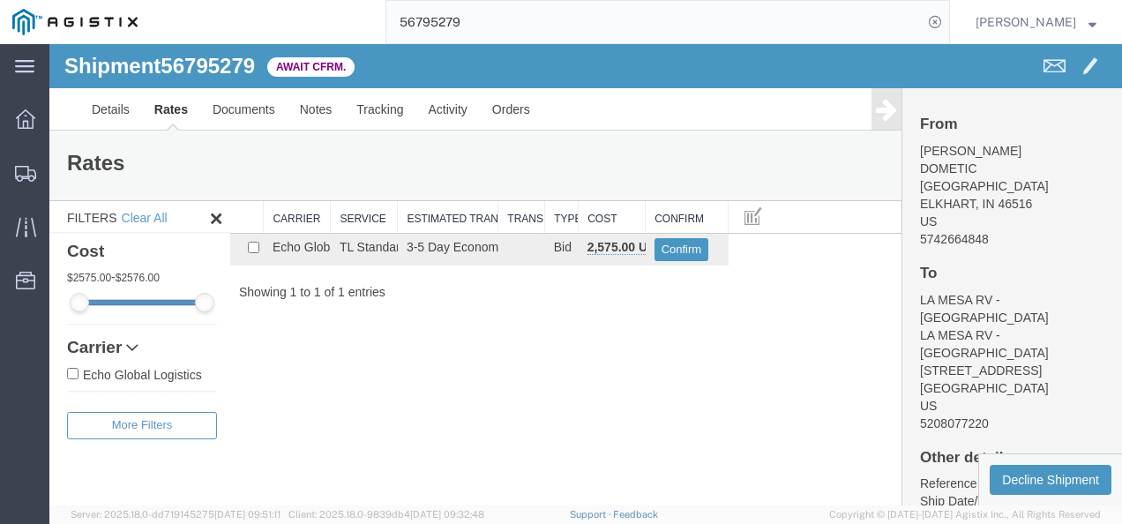
drag, startPoint x: 587, startPoint y: 415, endPoint x: 119, endPoint y: 310, distance: 479.8
click at [526, 394] on div "Shipment 56795279 1 of 1 Await Cfrm. Details Rates Documents Notes Tracking Act…" at bounding box center [585, 274] width 1072 height 461
drag, startPoint x: 593, startPoint y: 399, endPoint x: 536, endPoint y: 329, distance: 89.7
click at [587, 391] on div "Shipment 56795279 1 of 1 Await Cfrm. Details Rates Documents Notes Tracking Act…" at bounding box center [585, 274] width 1072 height 461
click at [223, 66] on span "56795279" at bounding box center [208, 66] width 94 height 24
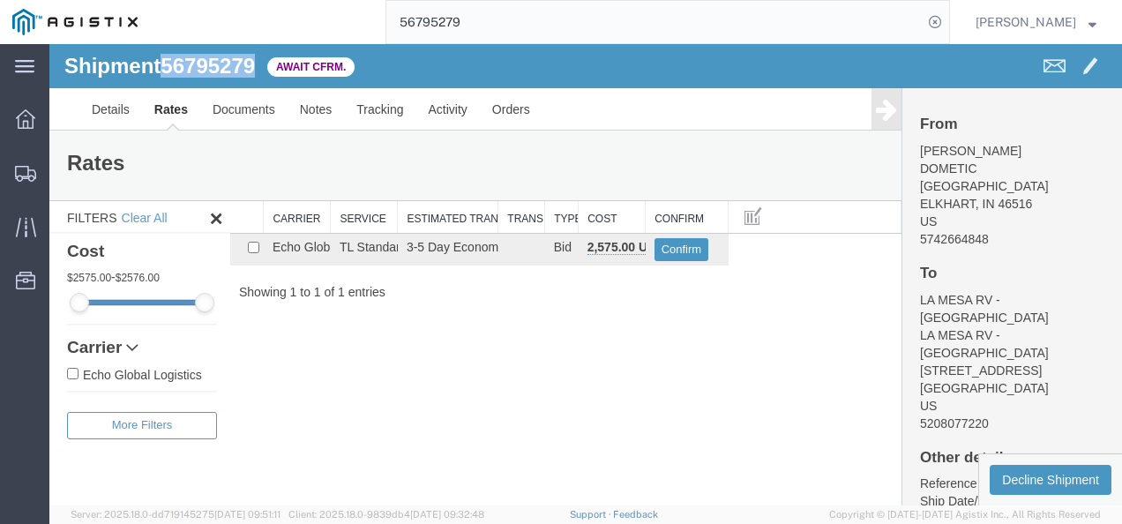
click at [223, 66] on span "56795279" at bounding box center [208, 66] width 94 height 24
copy span "56795279"
drag, startPoint x: 579, startPoint y: 349, endPoint x: 584, endPoint y: 415, distance: 65.4
click at [587, 359] on div "Shipment 56795279 1 of 1 Await Cfrm. Details Rates Documents Notes Tracking Act…" at bounding box center [585, 274] width 1072 height 461
